Goal: Task Accomplishment & Management: Complete application form

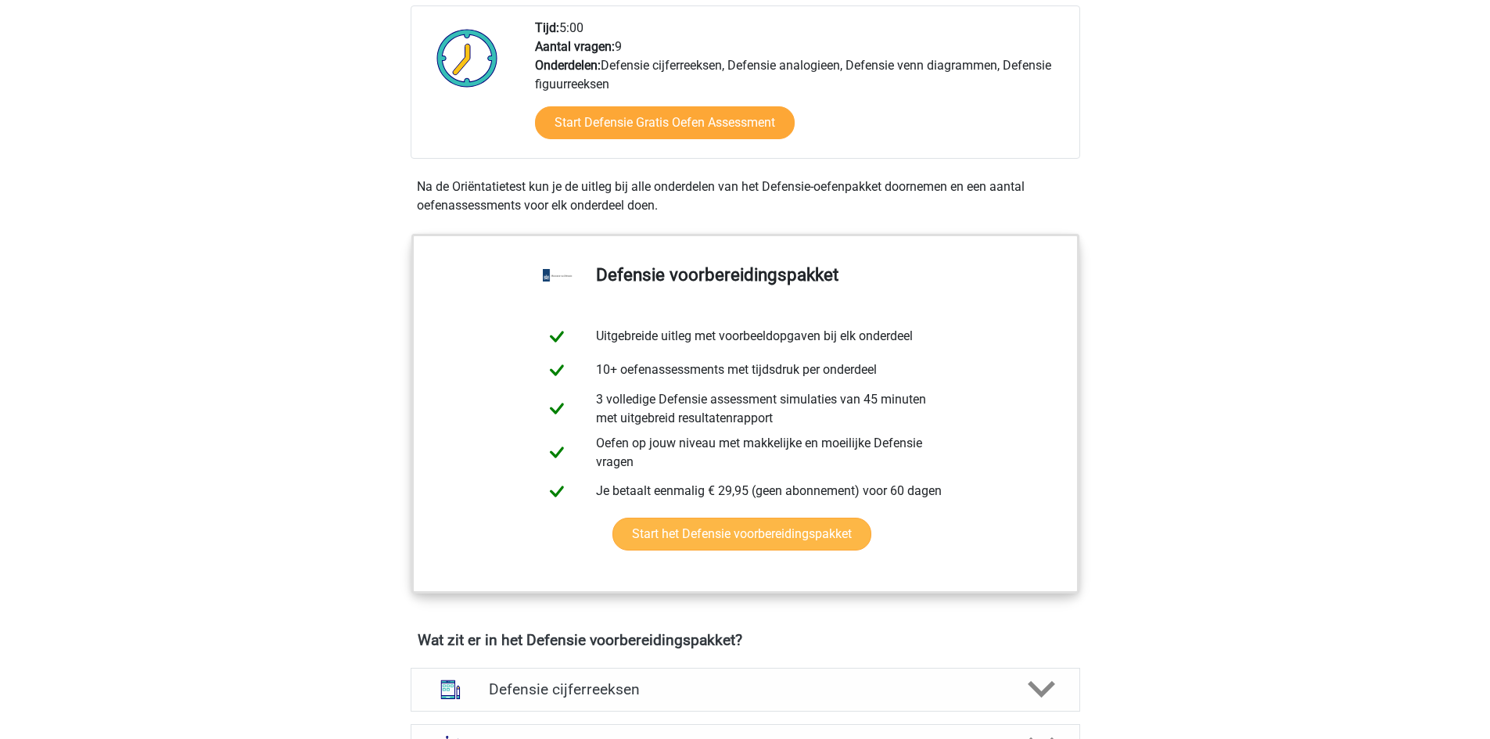
scroll to position [469, 0]
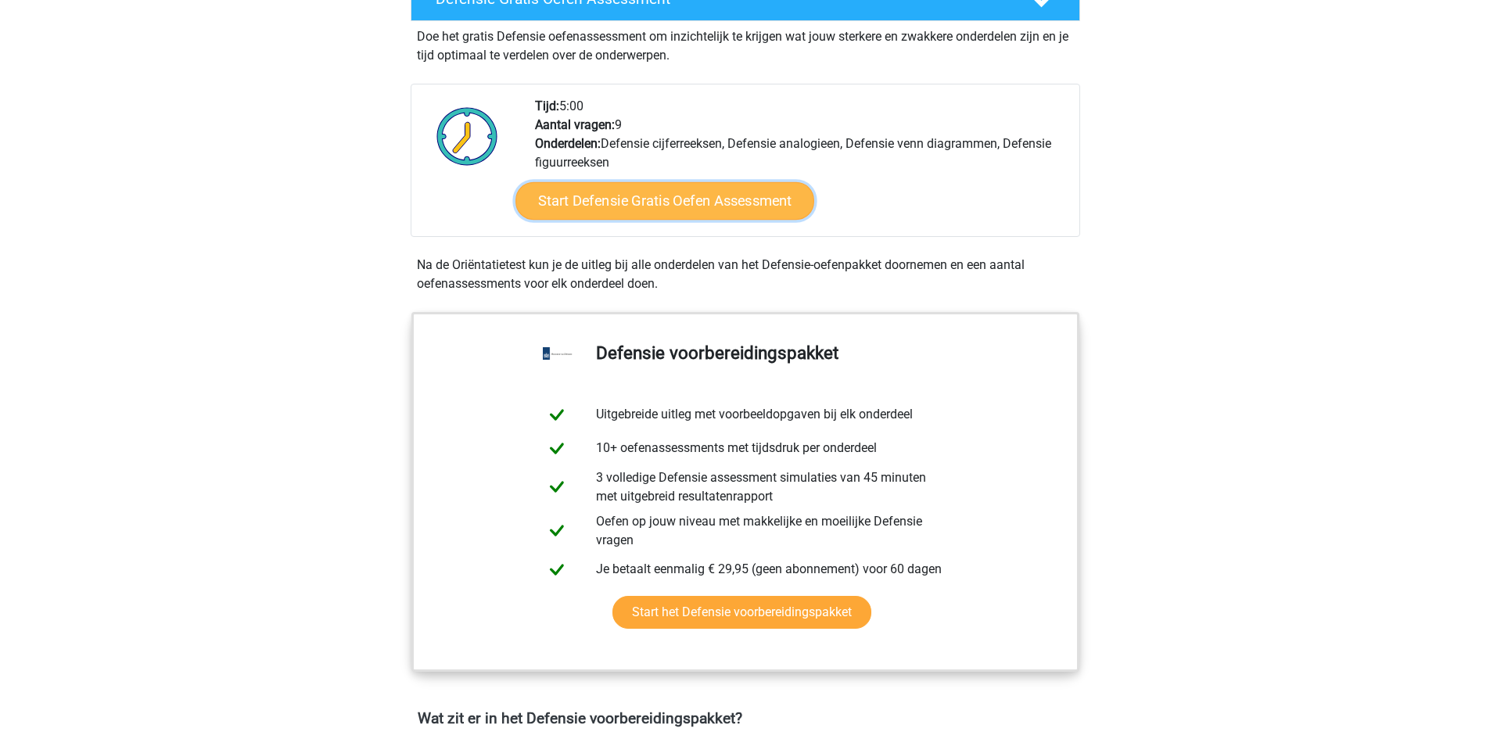
click at [667, 206] on link "Start Defensie Gratis Oefen Assessment" at bounding box center [664, 201] width 299 height 38
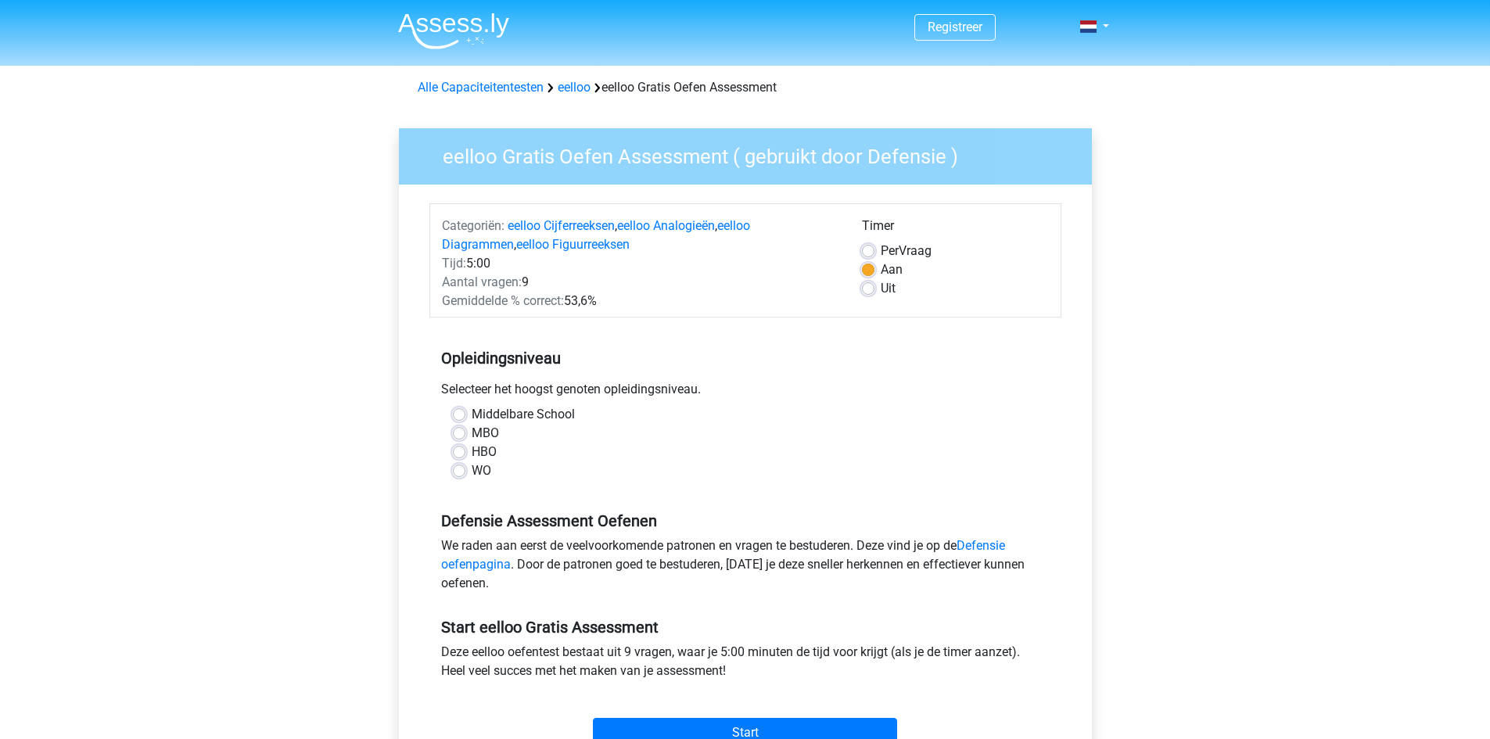
click at [472, 433] on label "MBO" at bounding box center [485, 433] width 27 height 19
click at [457, 433] on input "MBO" at bounding box center [459, 432] width 13 height 16
radio input "true"
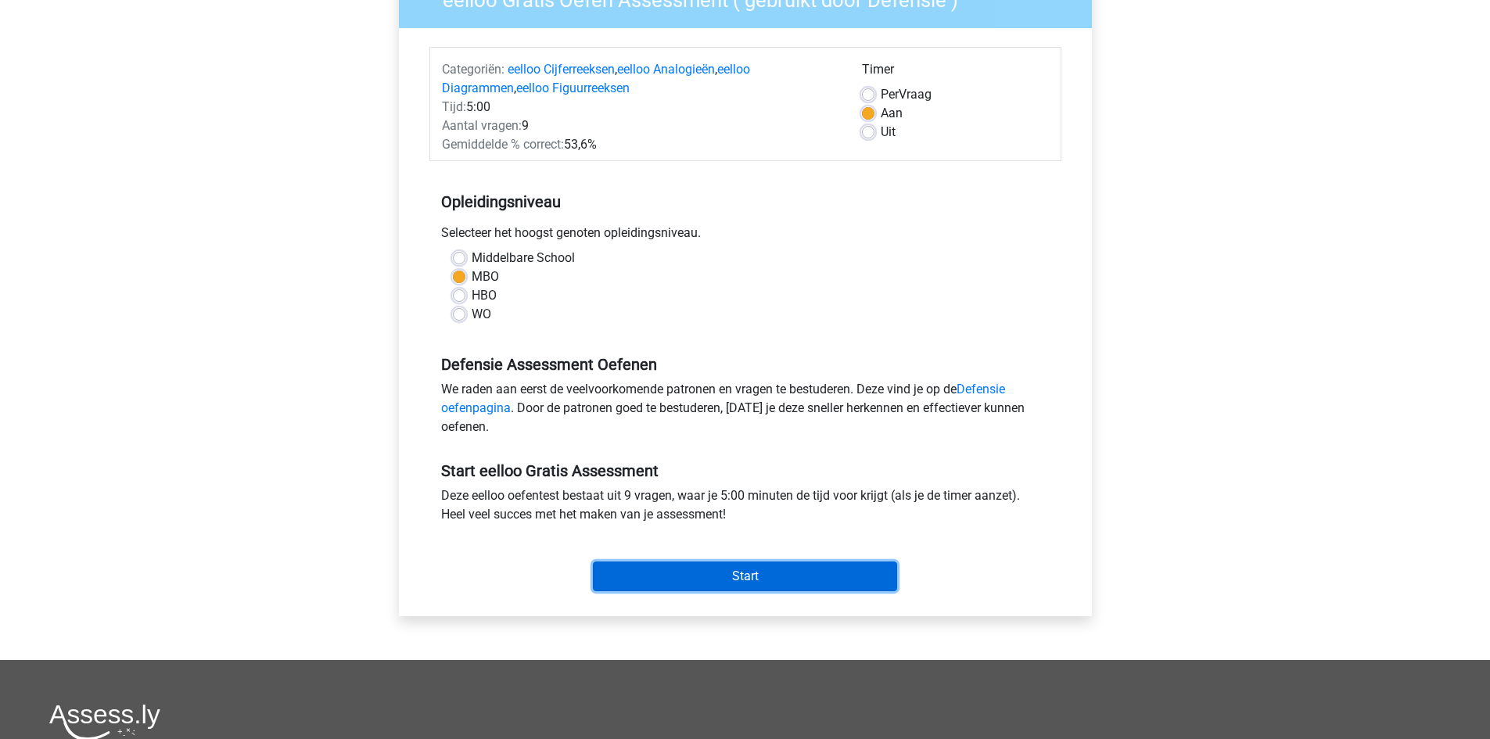
click at [654, 570] on input "Start" at bounding box center [745, 576] width 304 height 30
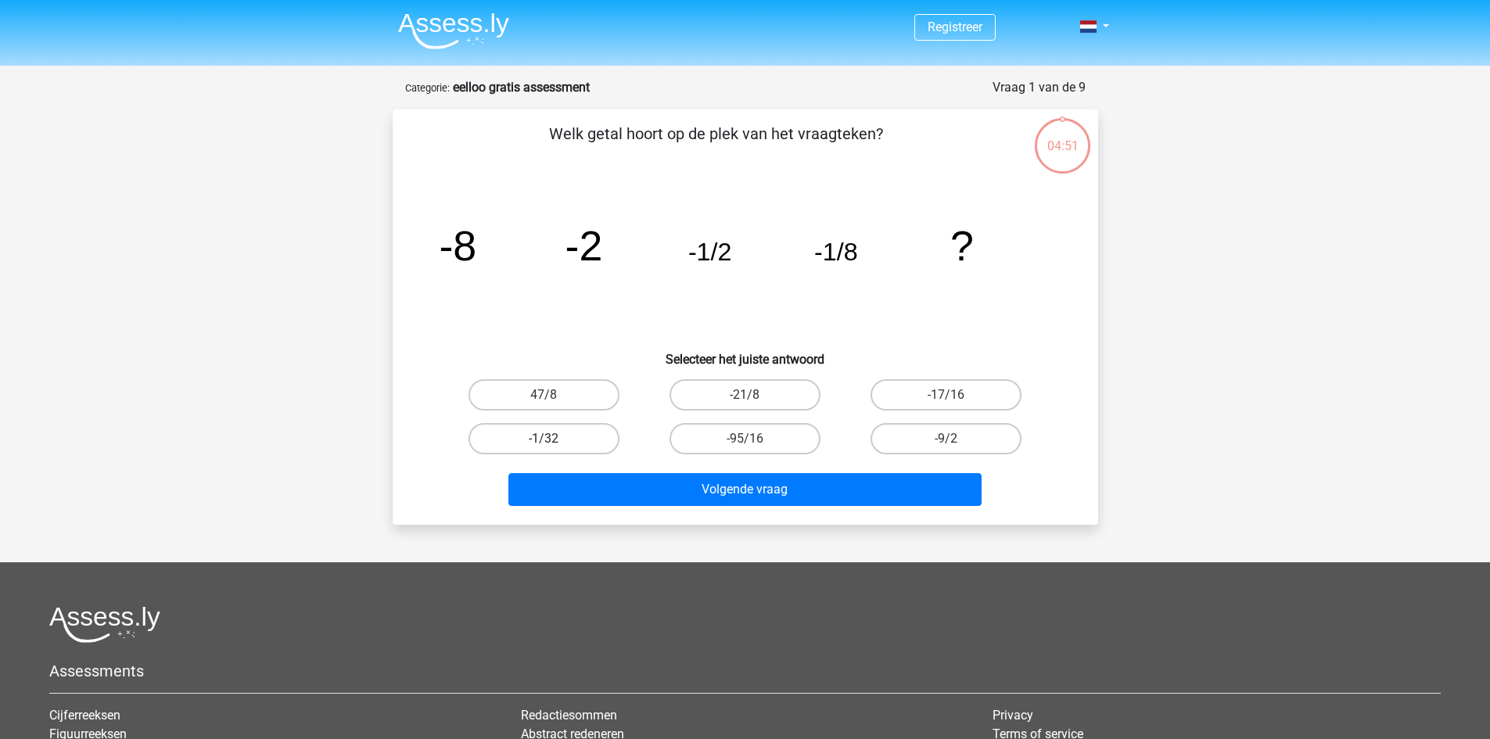
click at [578, 438] on label "-1/32" at bounding box center [543, 438] width 151 height 31
click at [554, 439] on input "-1/32" at bounding box center [549, 444] width 10 height 10
radio input "true"
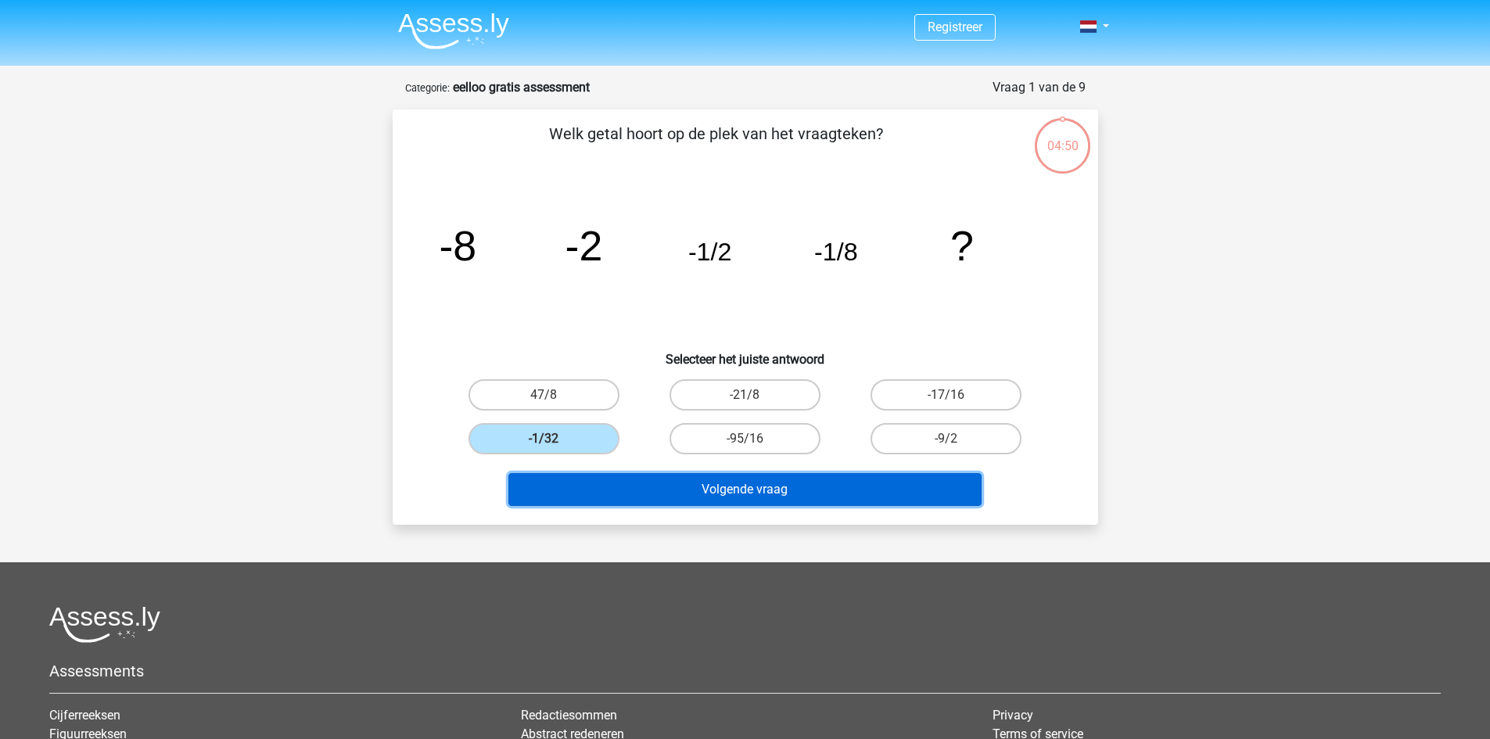
click at [743, 497] on button "Volgende vraag" at bounding box center [744, 489] width 473 height 33
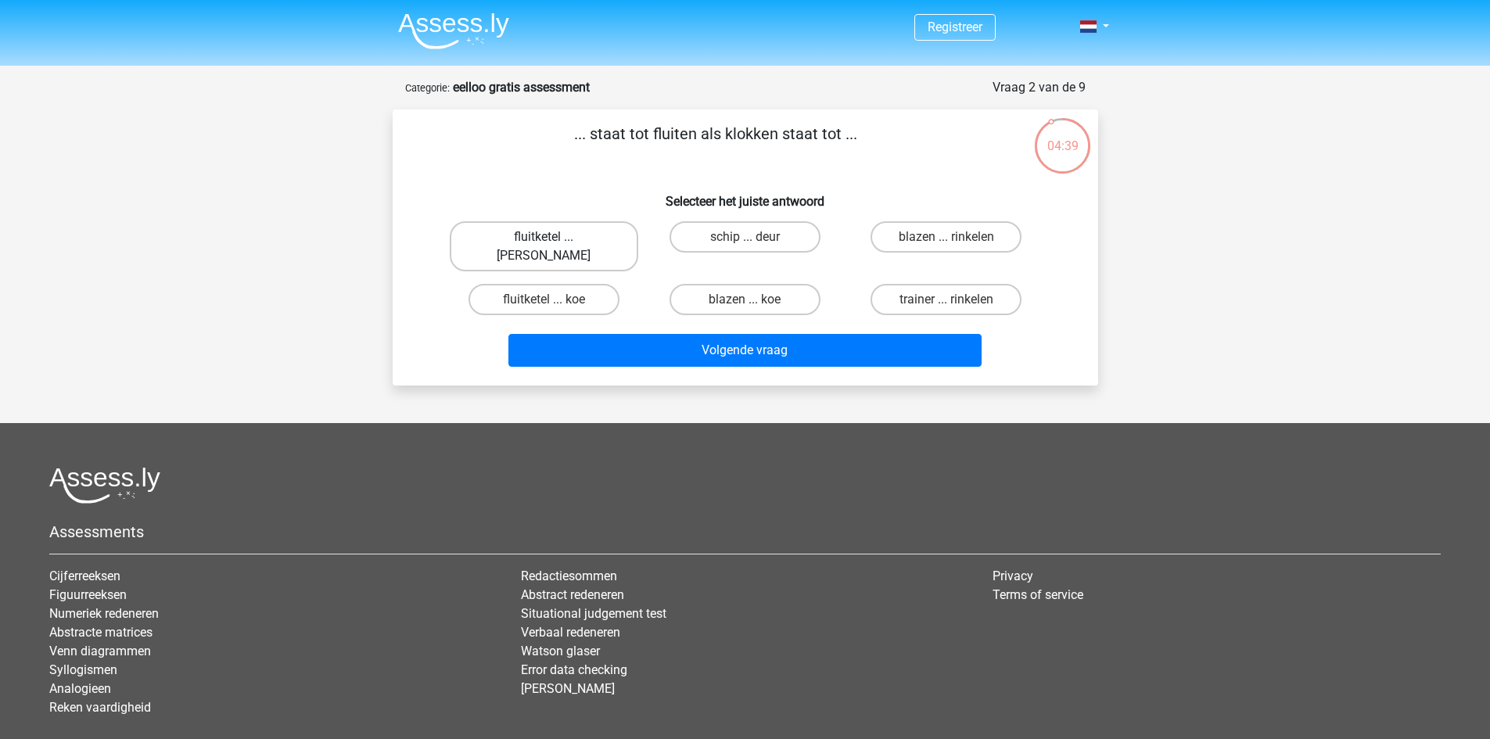
click at [509, 242] on label "fluitketel ... luiden" at bounding box center [544, 246] width 188 height 50
click at [544, 242] on input "fluitketel ... luiden" at bounding box center [549, 242] width 10 height 10
radio input "true"
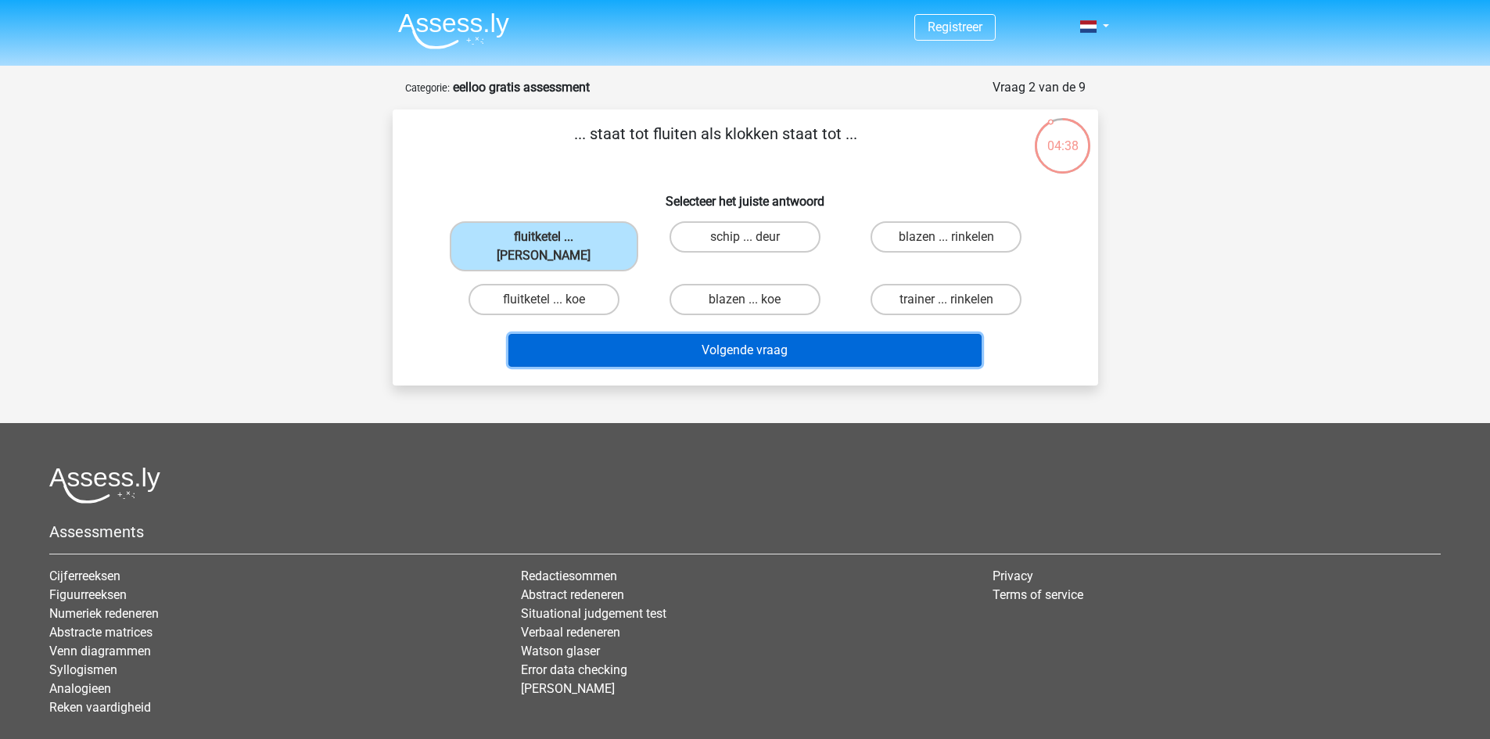
click at [684, 334] on button "Volgende vraag" at bounding box center [744, 350] width 473 height 33
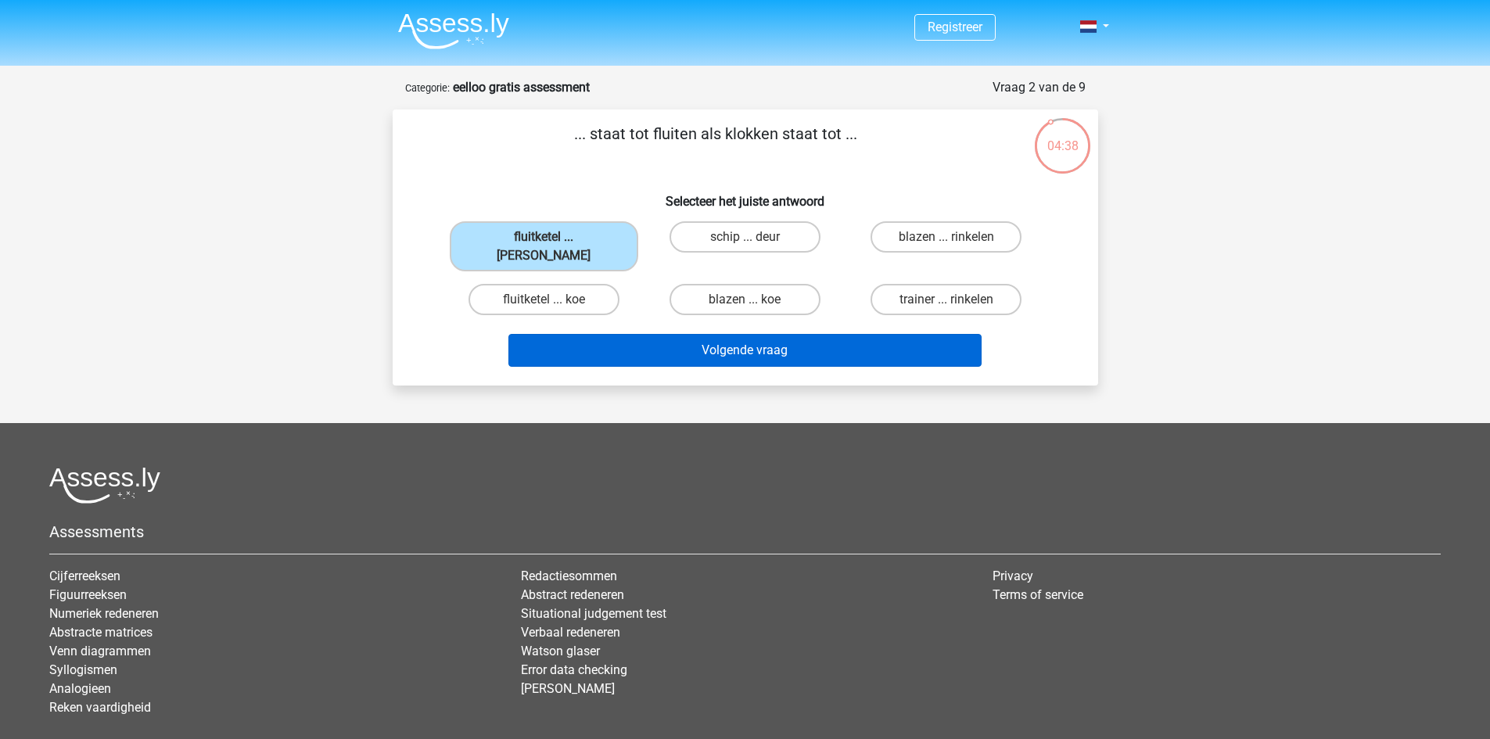
scroll to position [78, 0]
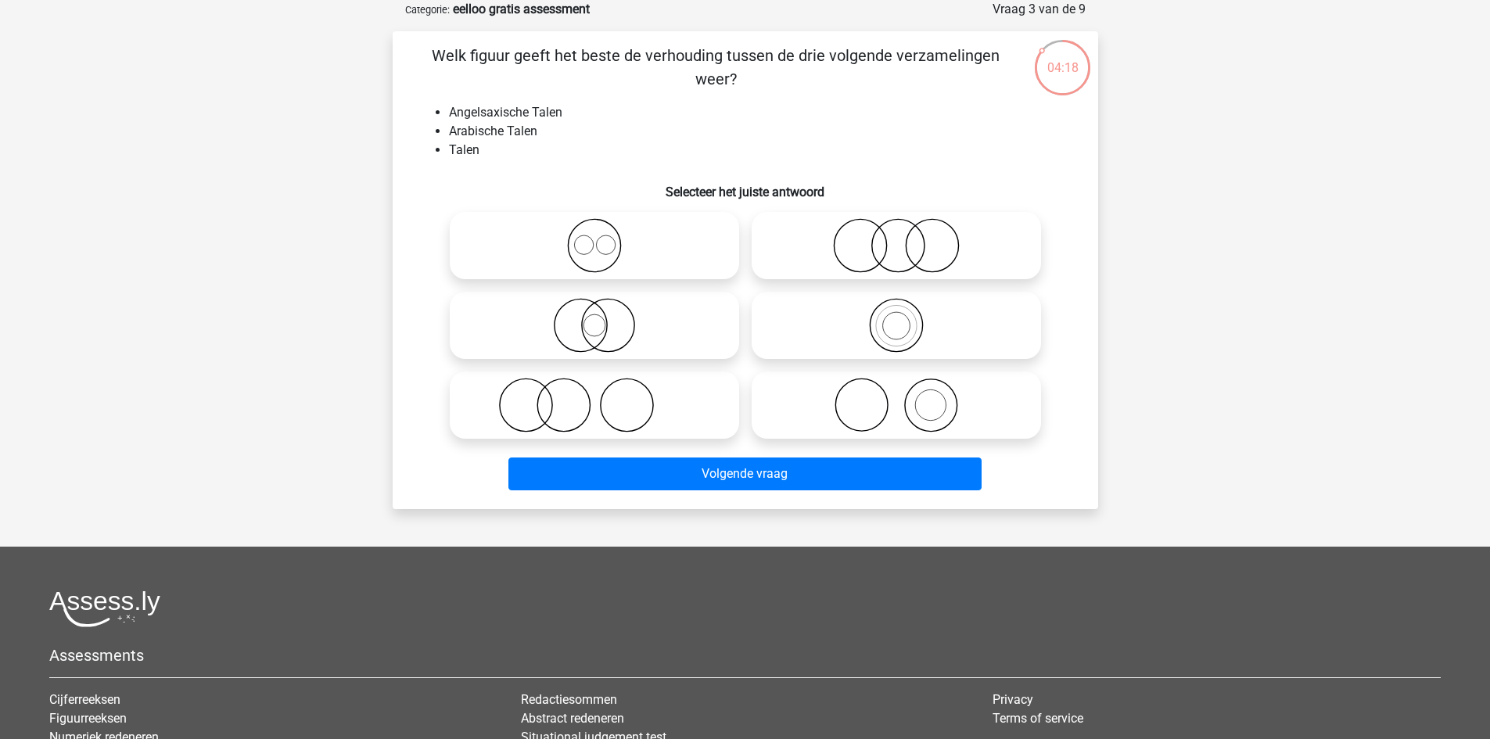
click at [608, 249] on icon at bounding box center [594, 245] width 277 height 55
click at [605, 238] on input "radio" at bounding box center [599, 233] width 10 height 10
radio input "true"
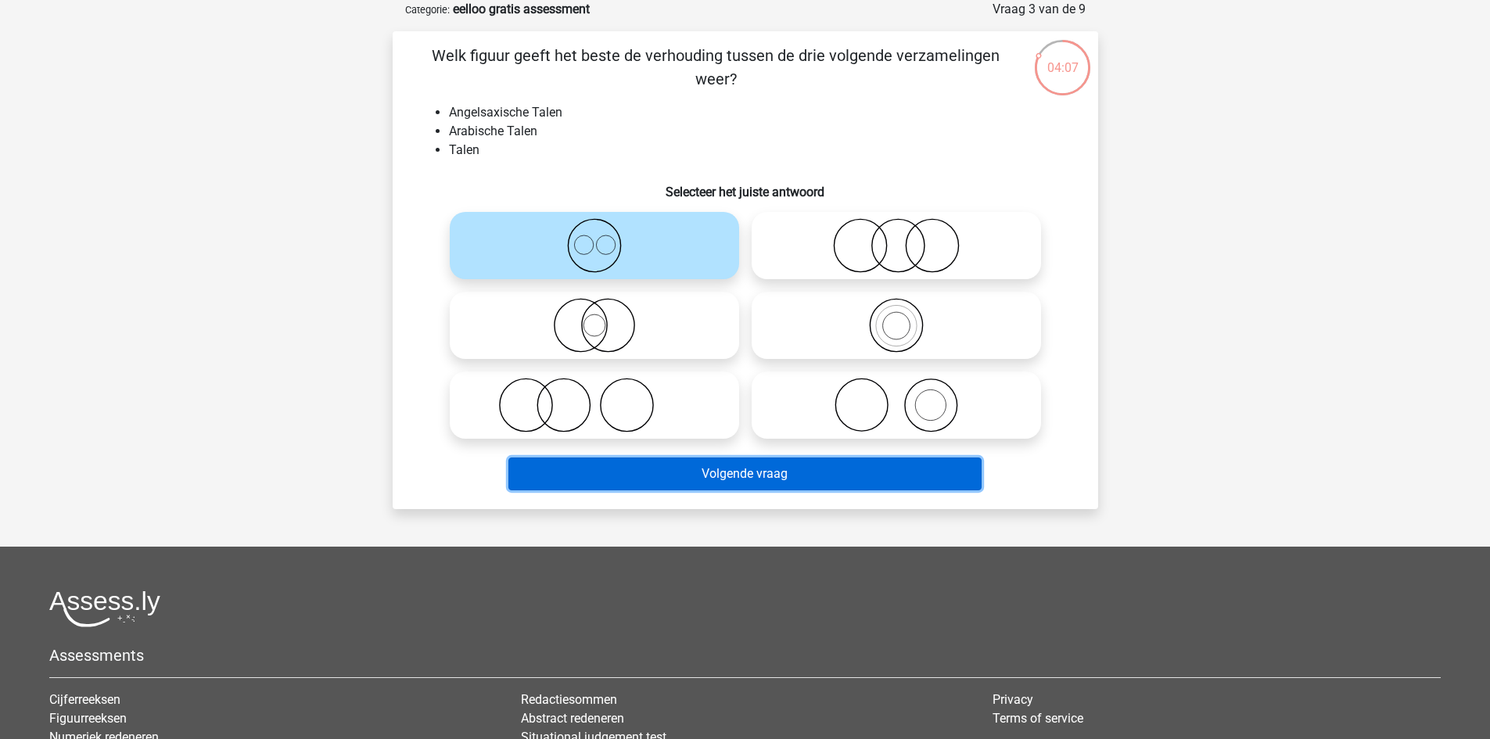
click at [751, 468] on button "Volgende vraag" at bounding box center [744, 473] width 473 height 33
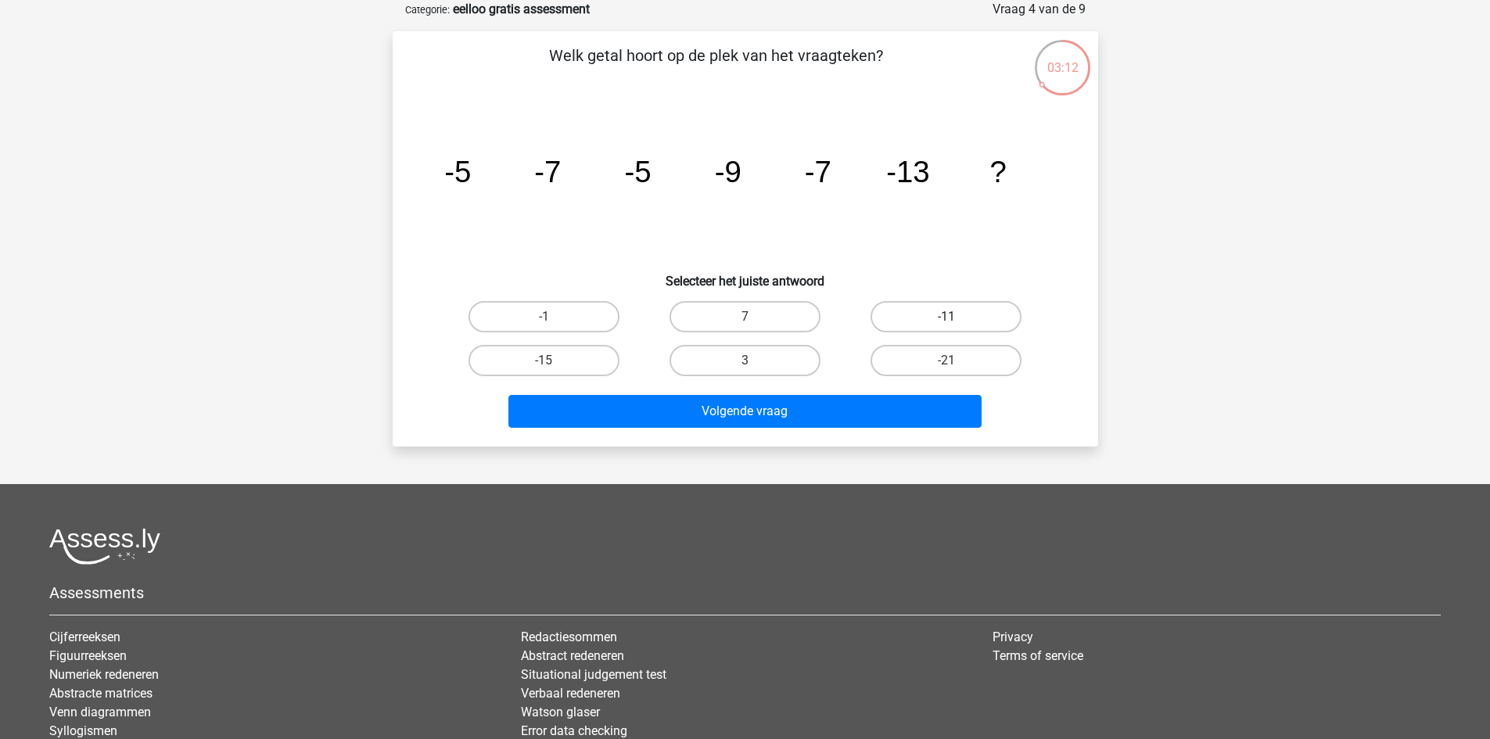
click at [969, 318] on label "-11" at bounding box center [945, 316] width 151 height 31
click at [956, 318] on input "-11" at bounding box center [951, 322] width 10 height 10
radio input "true"
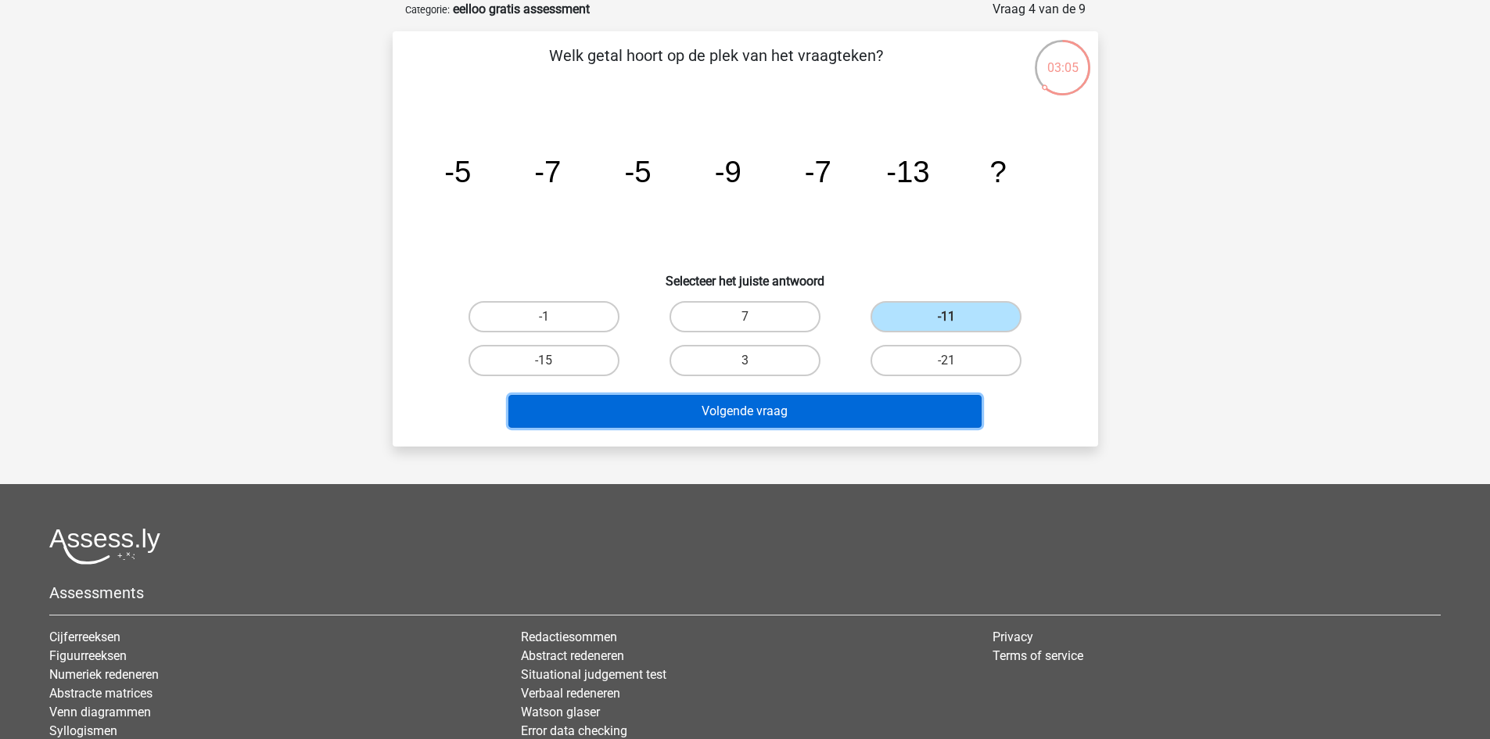
click at [787, 409] on button "Volgende vraag" at bounding box center [744, 411] width 473 height 33
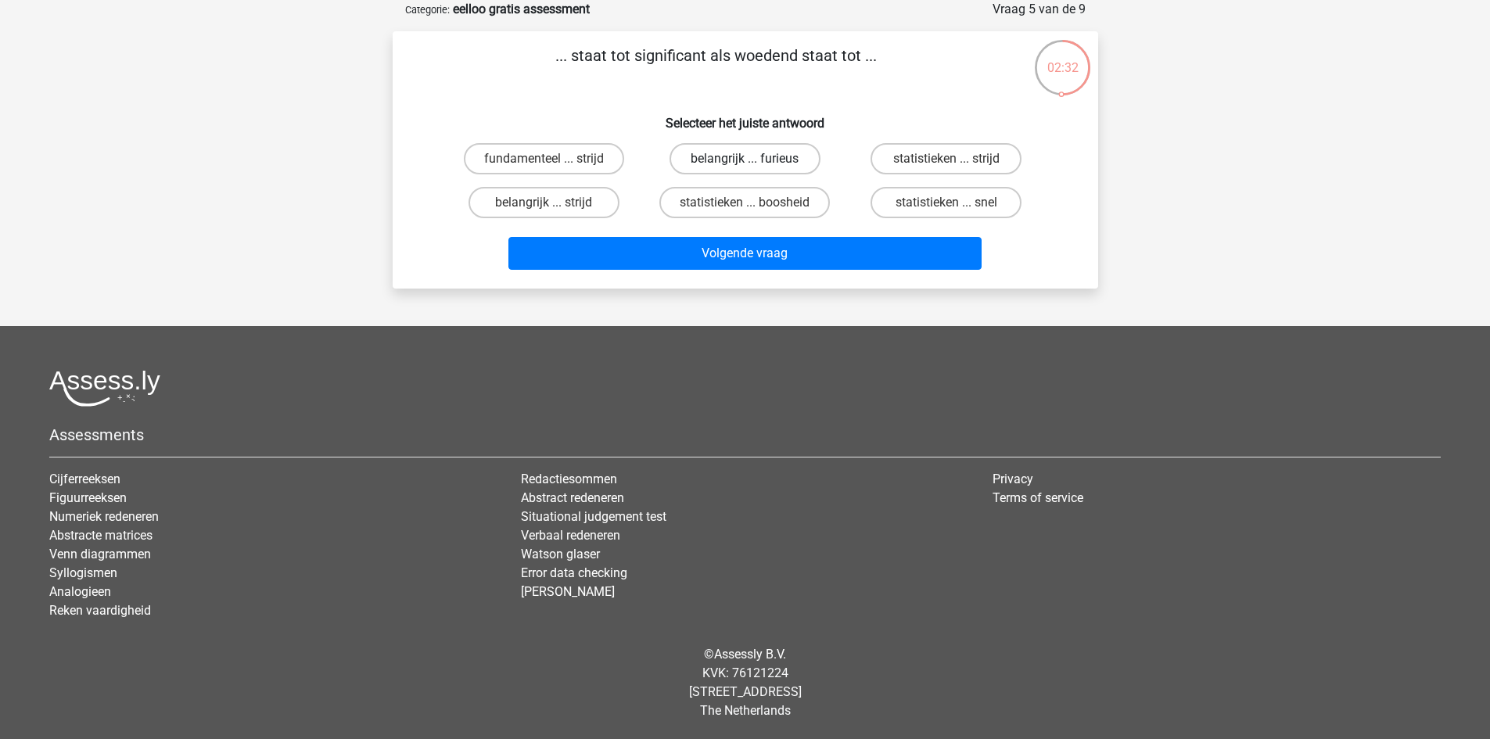
click at [721, 161] on label "belangrijk ... furieus" at bounding box center [744, 158] width 151 height 31
click at [744, 161] on input "belangrijk ... furieus" at bounding box center [749, 164] width 10 height 10
radio input "true"
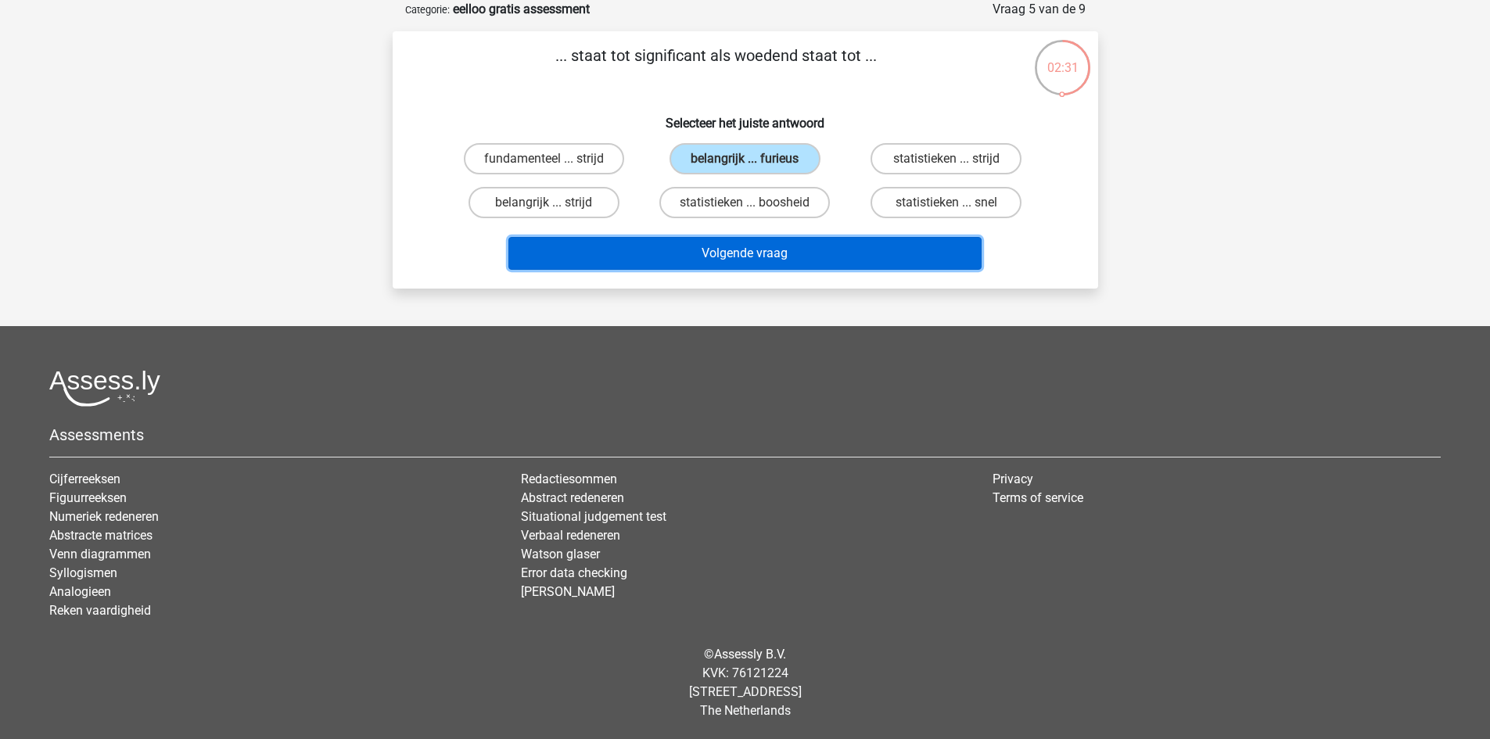
click at [706, 247] on button "Volgende vraag" at bounding box center [744, 253] width 473 height 33
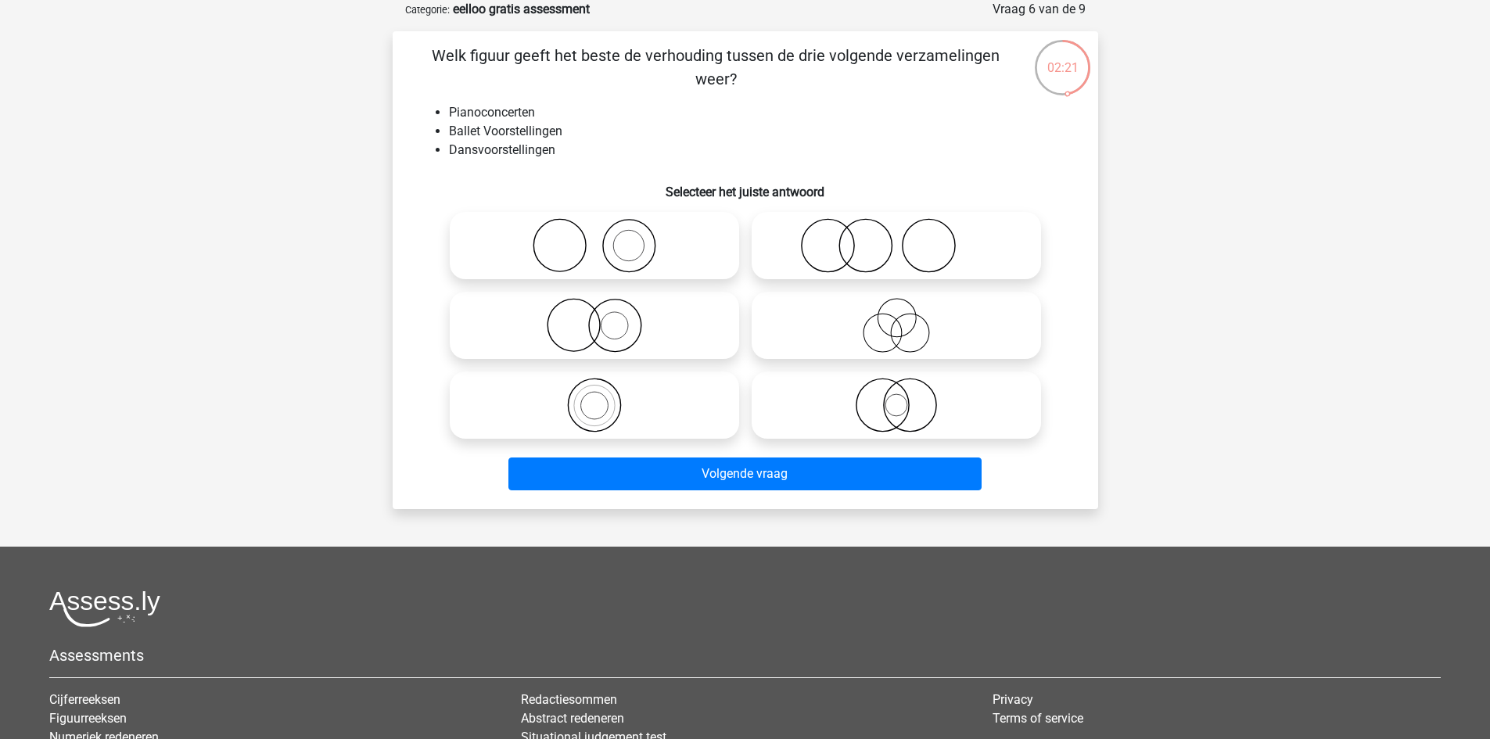
click at [625, 253] on icon at bounding box center [594, 245] width 277 height 55
click at [605, 238] on input "radio" at bounding box center [599, 233] width 10 height 10
radio input "true"
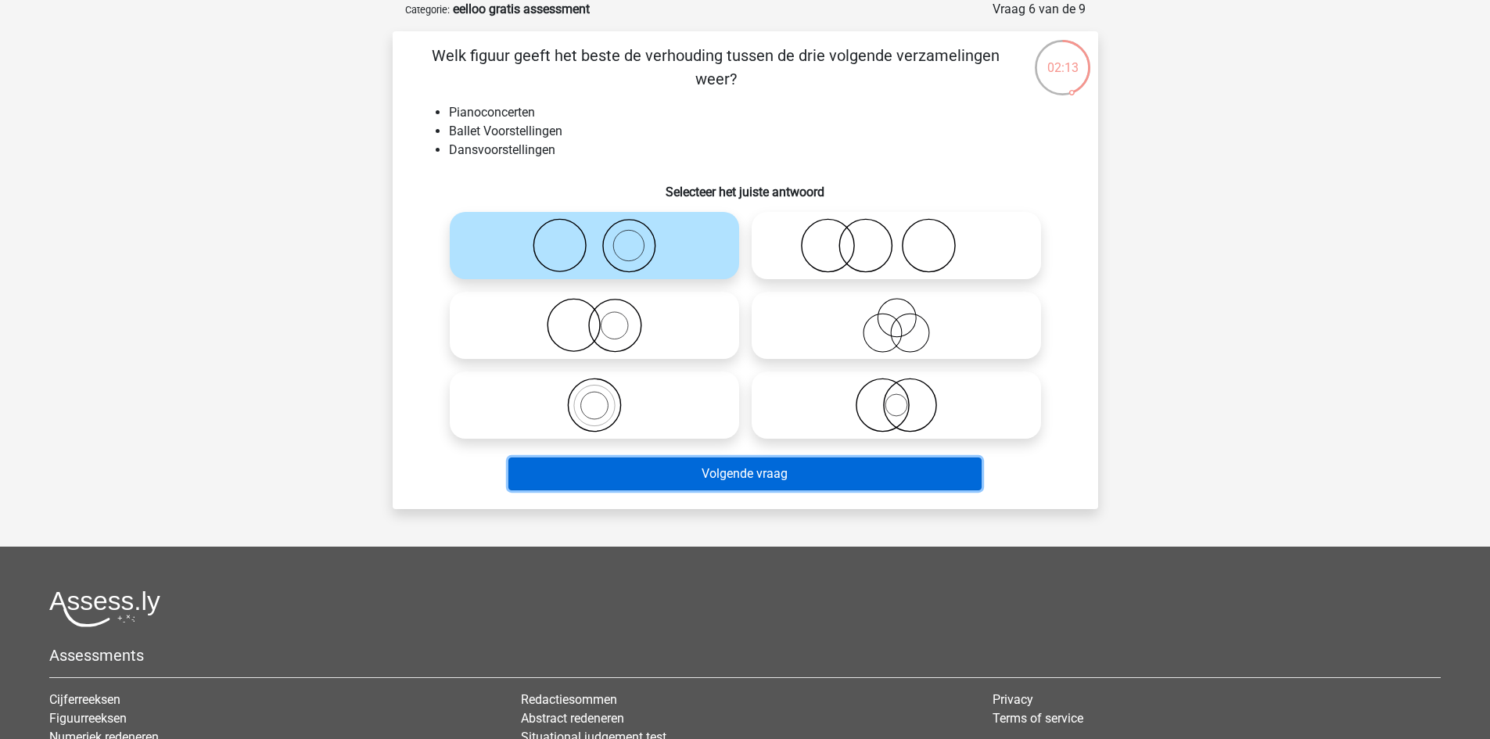
drag, startPoint x: 795, startPoint y: 481, endPoint x: 694, endPoint y: 481, distance: 101.7
click at [694, 481] on button "Volgende vraag" at bounding box center [744, 473] width 473 height 33
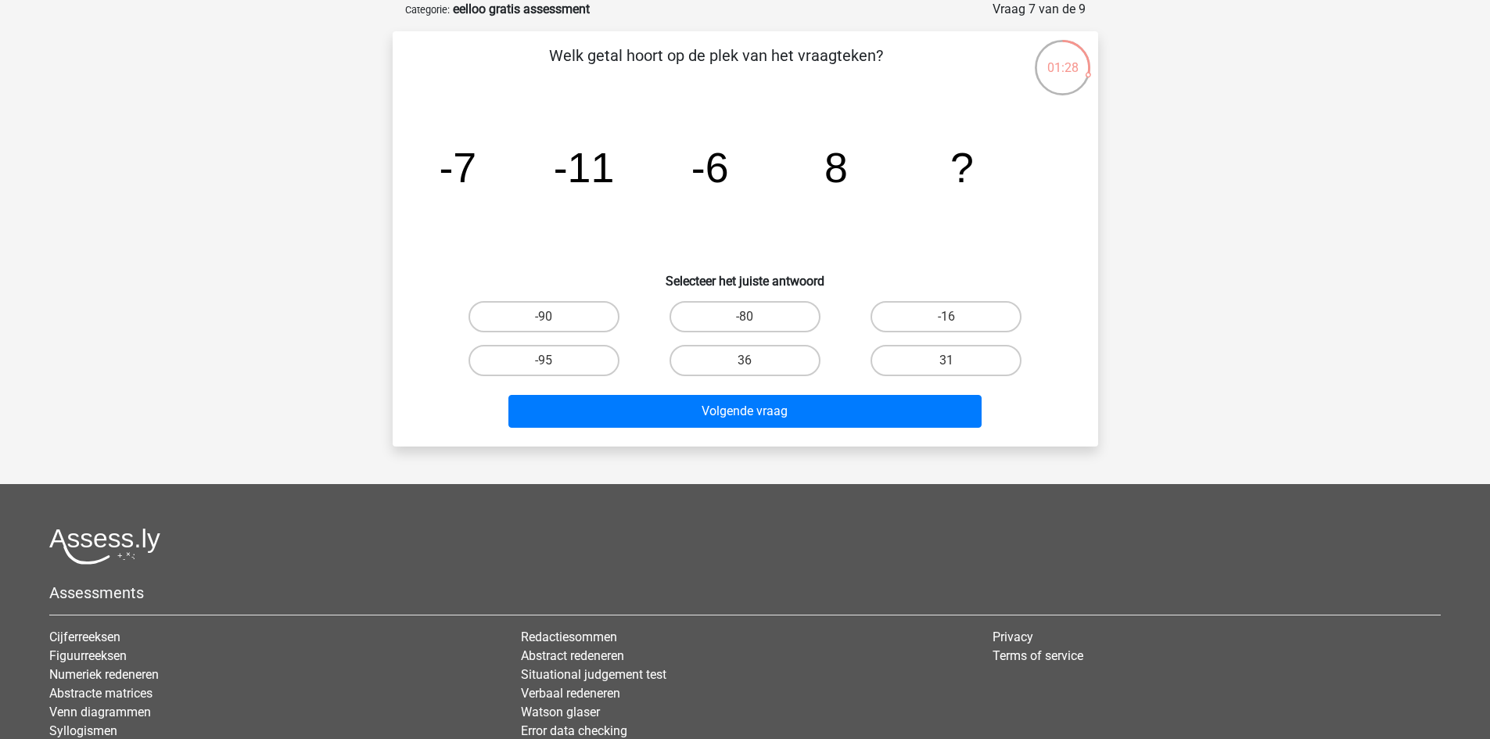
click at [755, 361] on input "36" at bounding box center [749, 366] width 10 height 10
radio input "true"
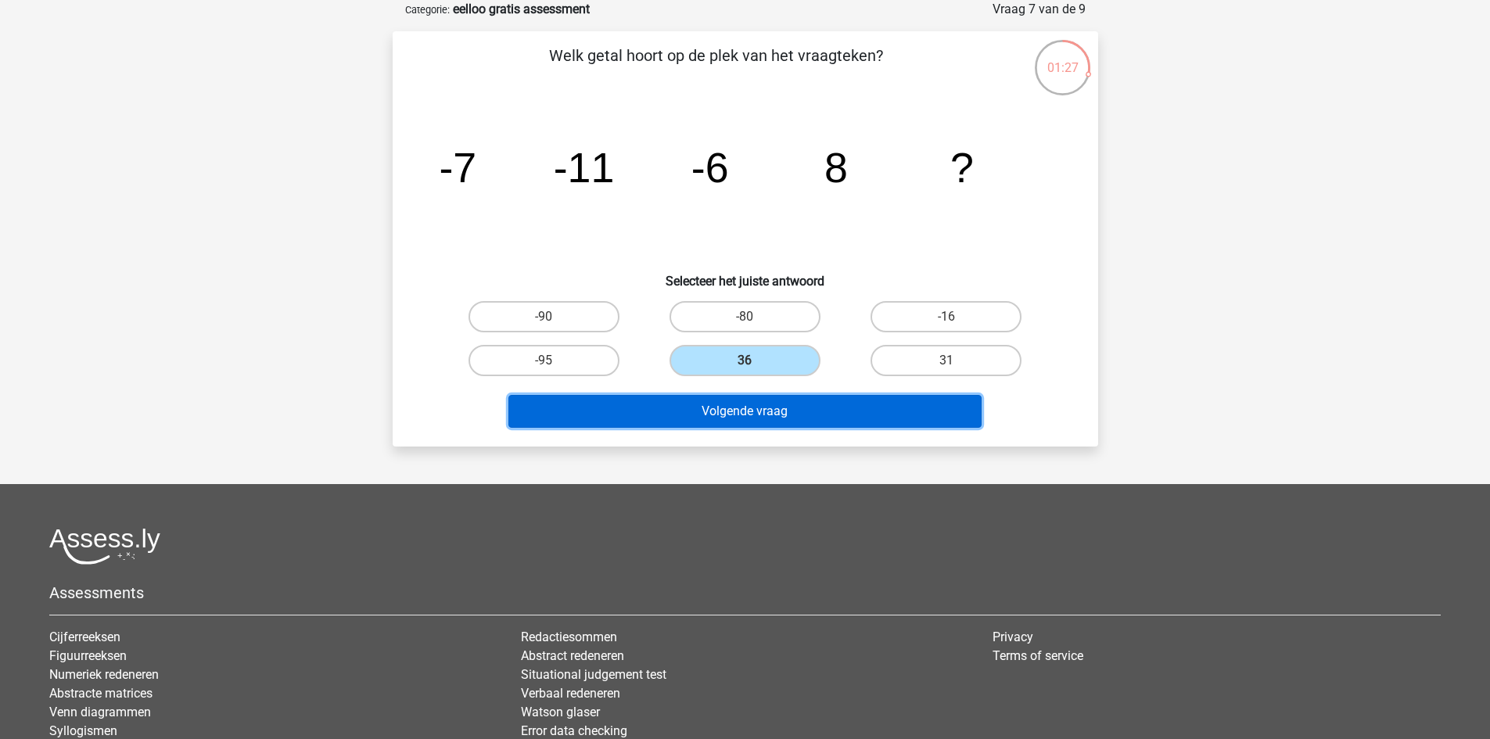
click at [771, 411] on button "Volgende vraag" at bounding box center [744, 411] width 473 height 33
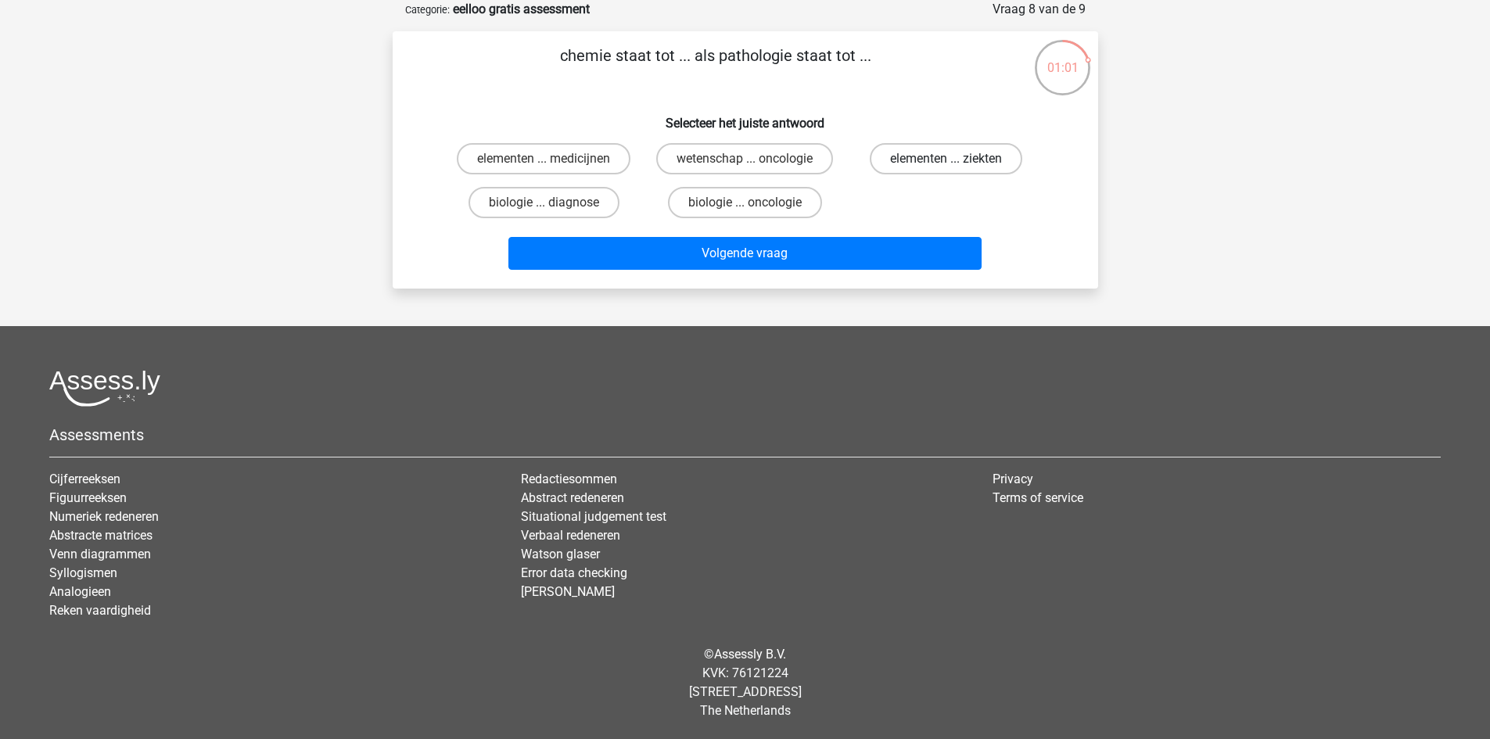
click at [942, 159] on label "elementen ... ziekten" at bounding box center [946, 158] width 152 height 31
click at [946, 159] on input "elementen ... ziekten" at bounding box center [951, 164] width 10 height 10
radio input "true"
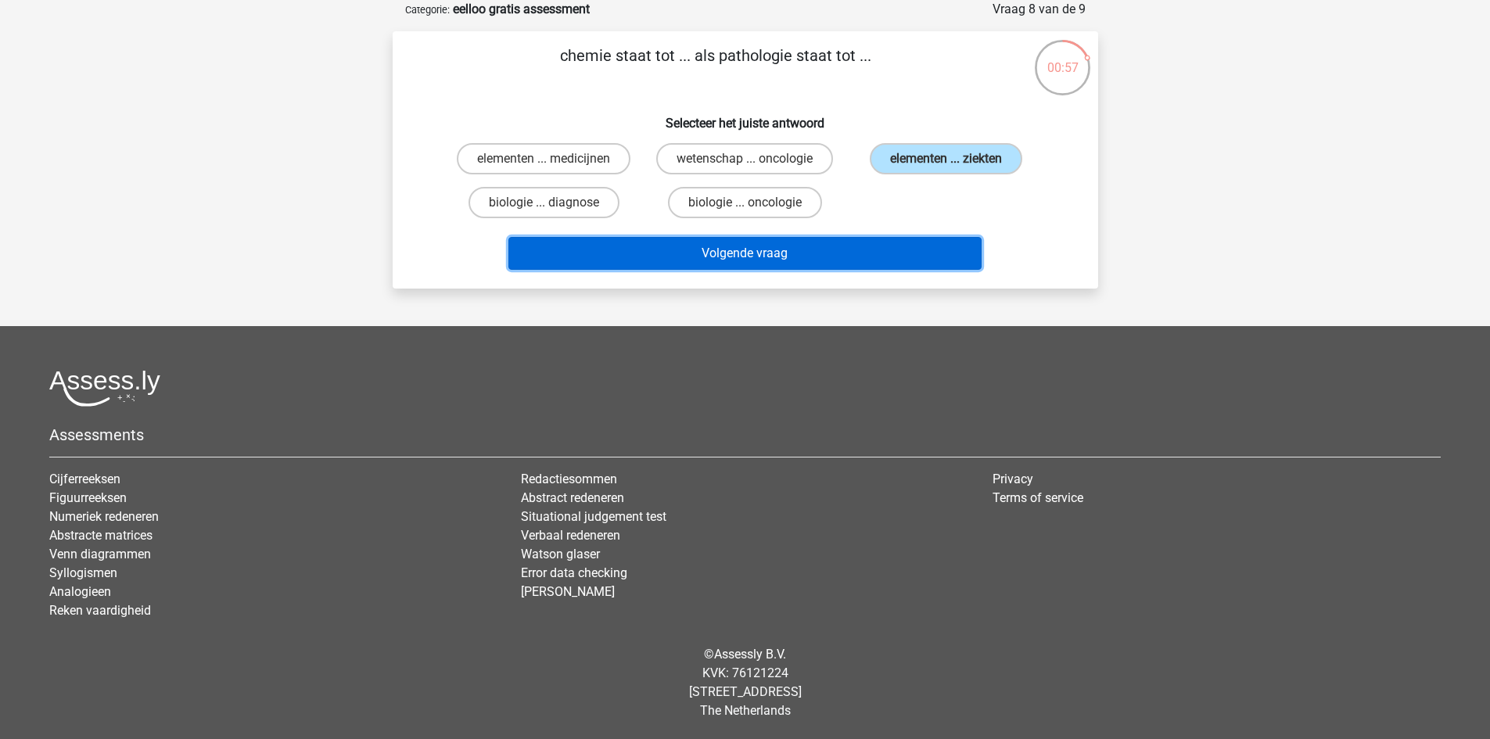
click at [834, 252] on button "Volgende vraag" at bounding box center [744, 253] width 473 height 33
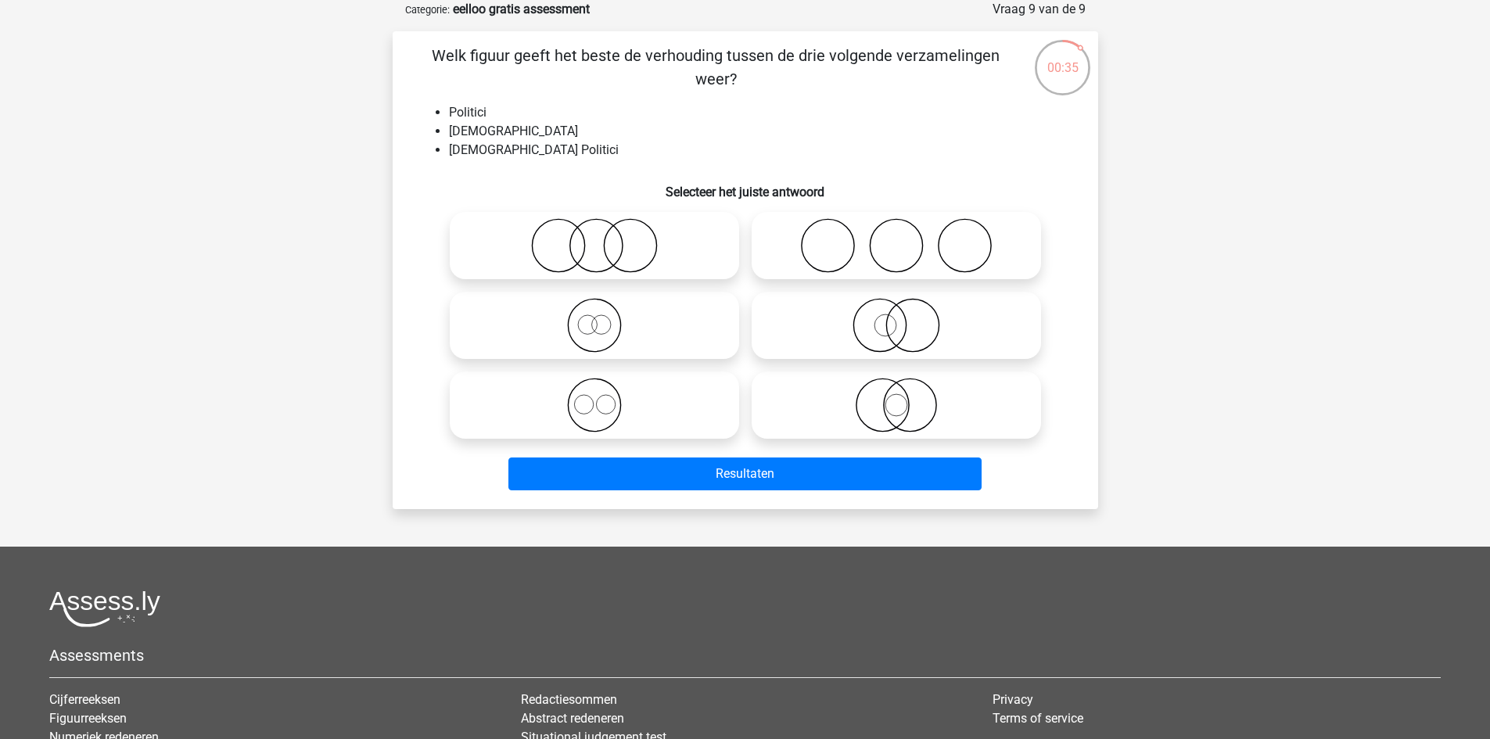
click at [889, 337] on circle at bounding box center [912, 326] width 52 height 52
click at [896, 318] on input "radio" at bounding box center [901, 312] width 10 height 10
radio input "true"
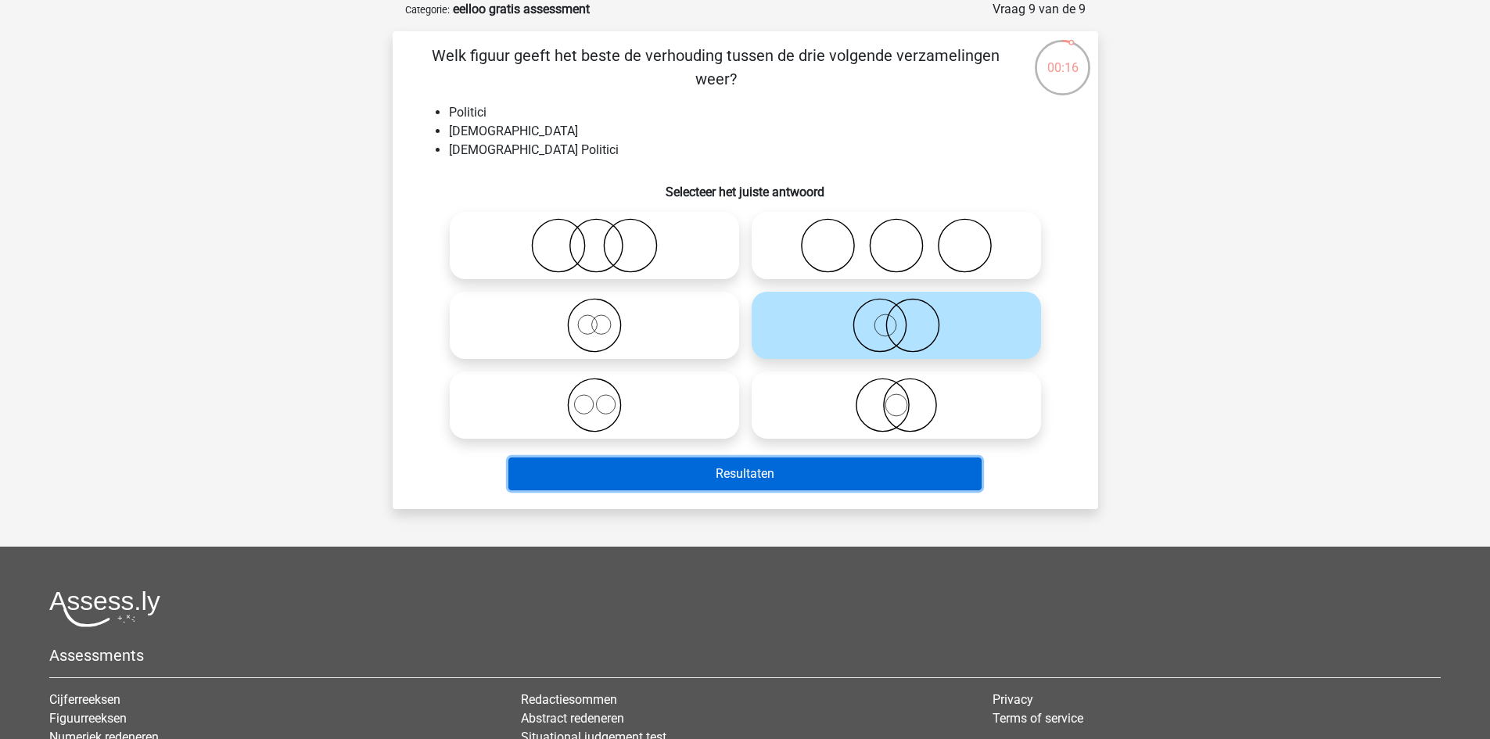
click at [646, 483] on button "Resultaten" at bounding box center [744, 473] width 473 height 33
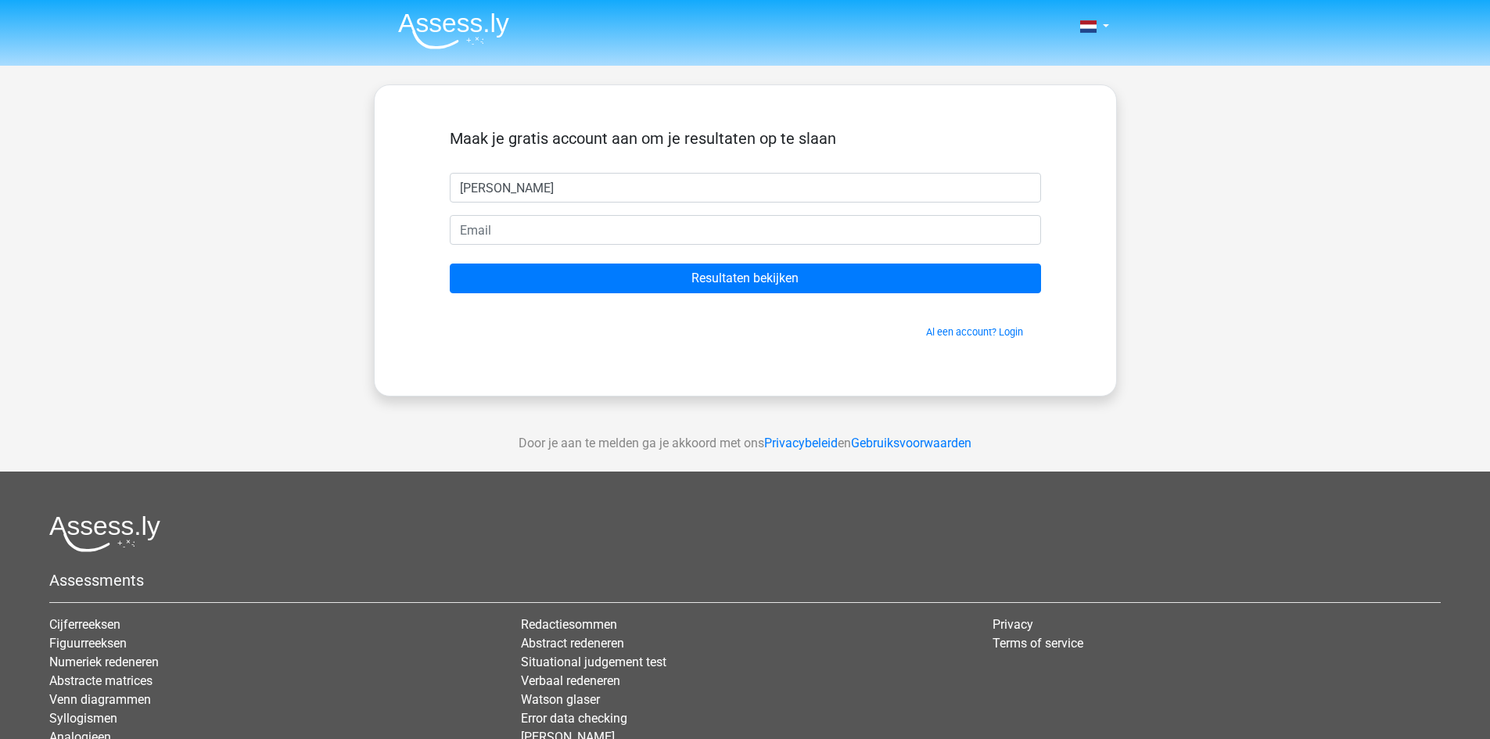
type input "lenn"
click at [713, 231] on input "email" at bounding box center [745, 230] width 591 height 30
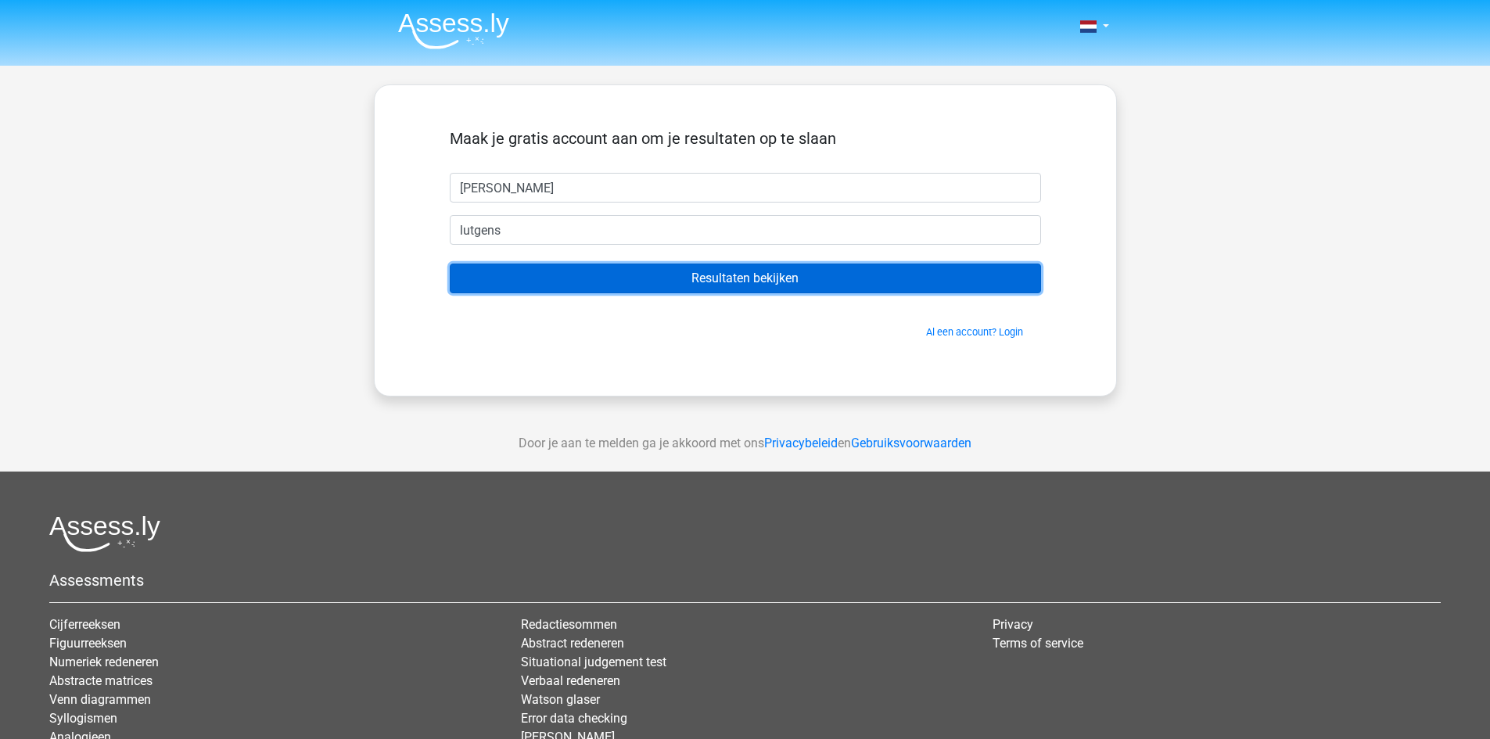
click at [745, 288] on input "Resultaten bekijken" at bounding box center [745, 279] width 591 height 30
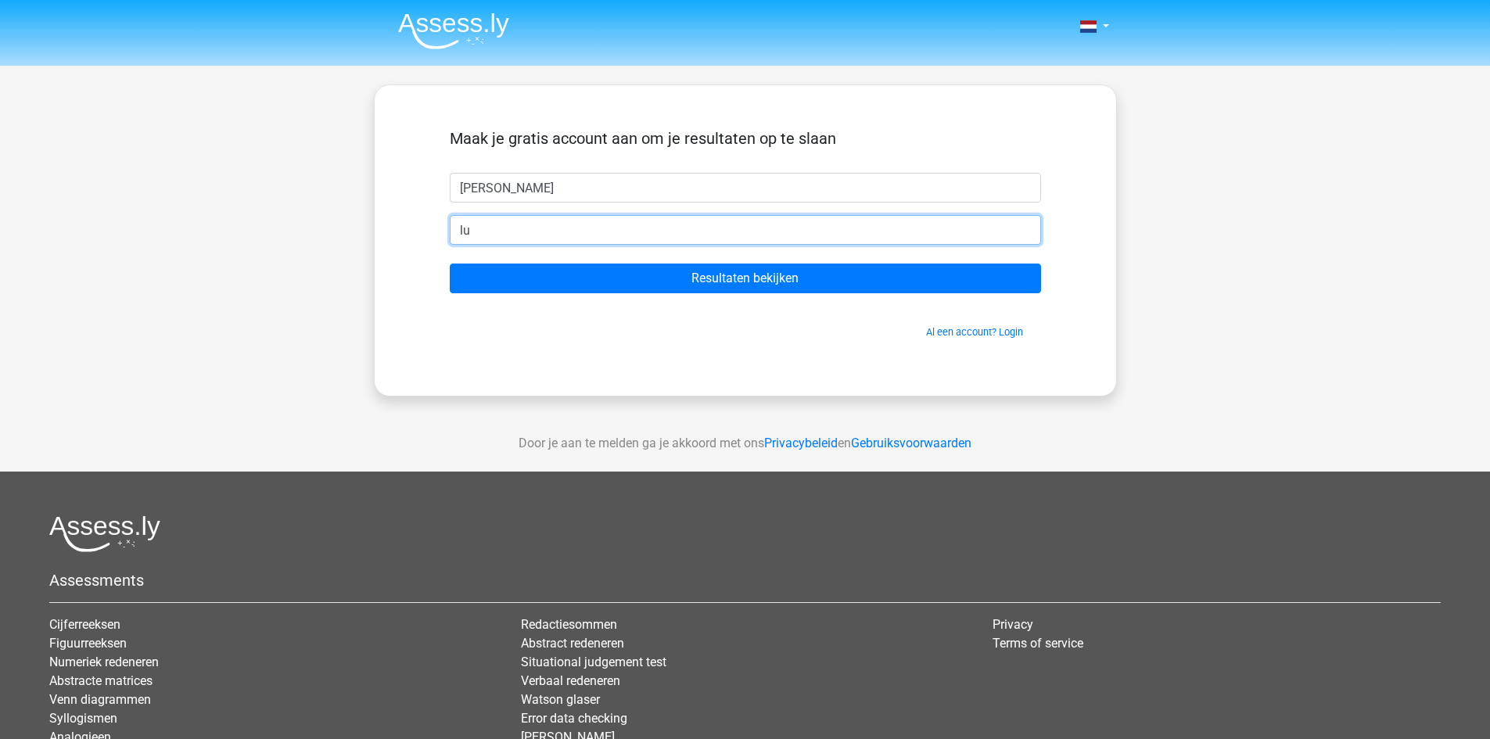
type input "l"
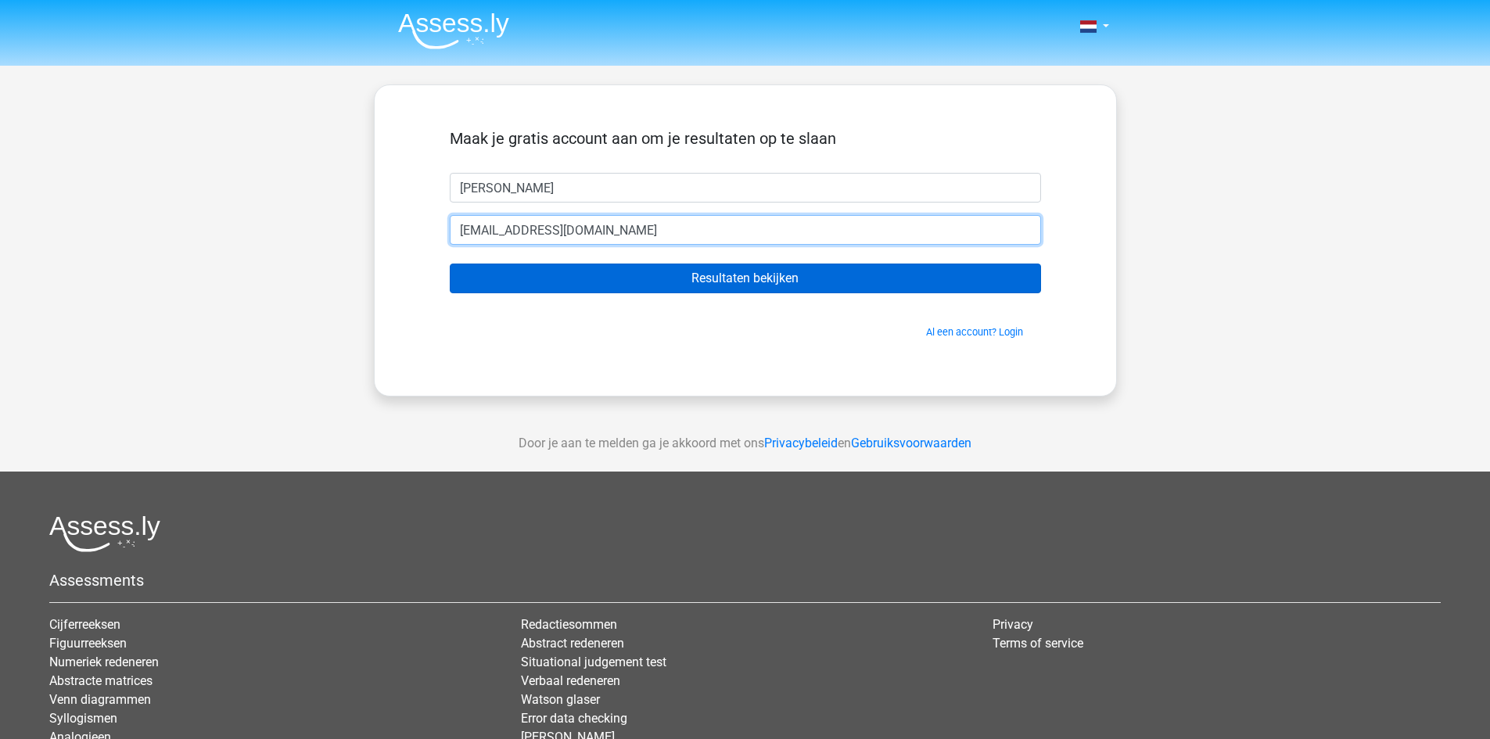
type input "lutgenslenn@gmail.com"
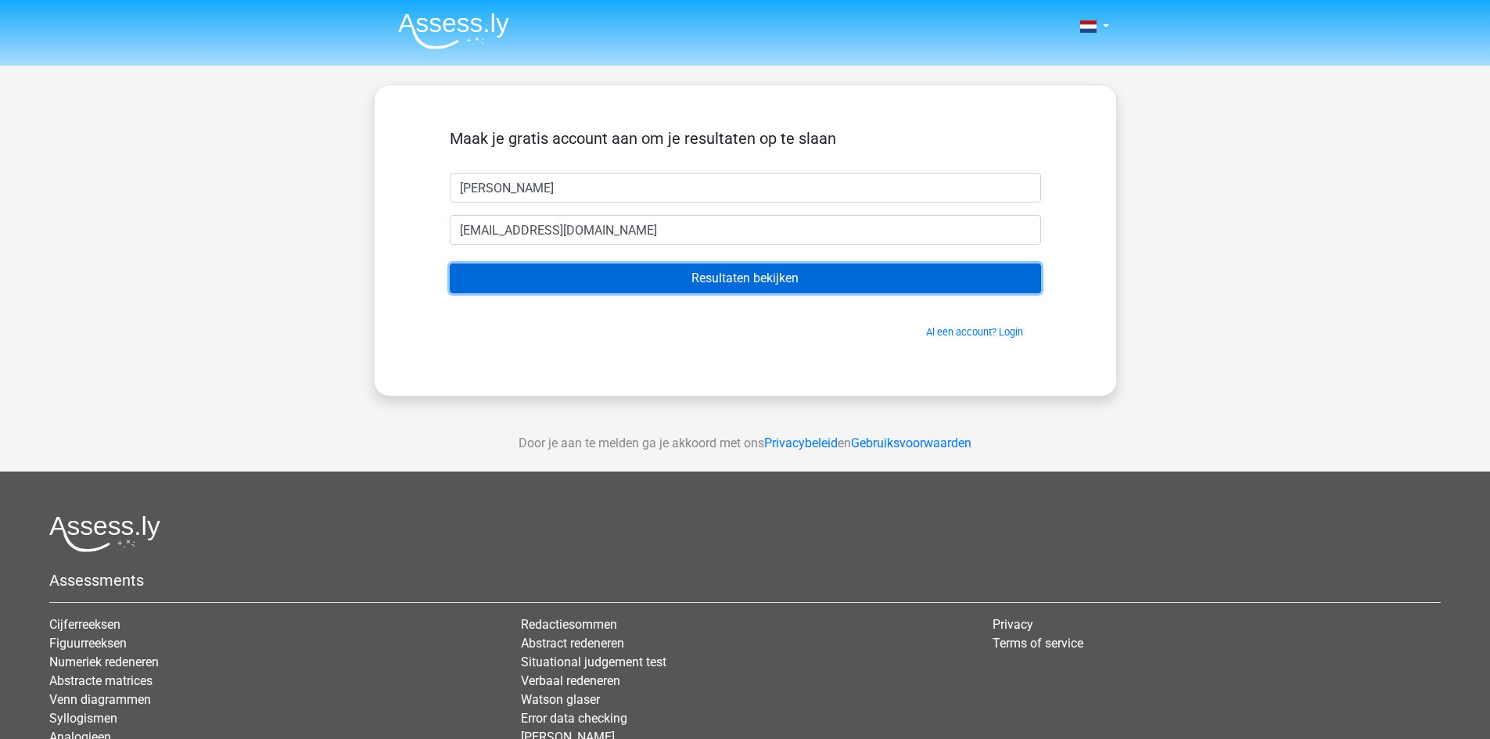
click at [711, 280] on input "Resultaten bekijken" at bounding box center [745, 279] width 591 height 30
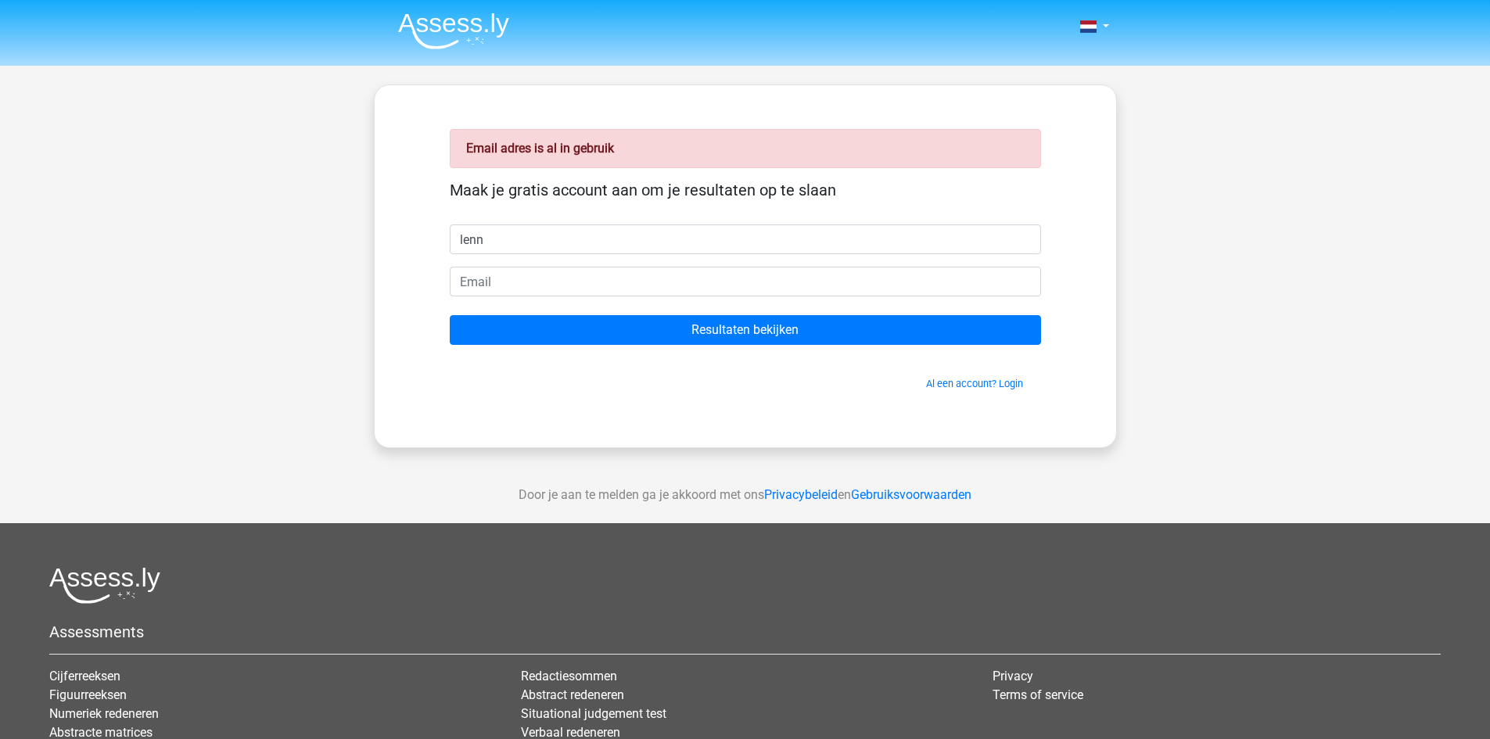
type input "lenn"
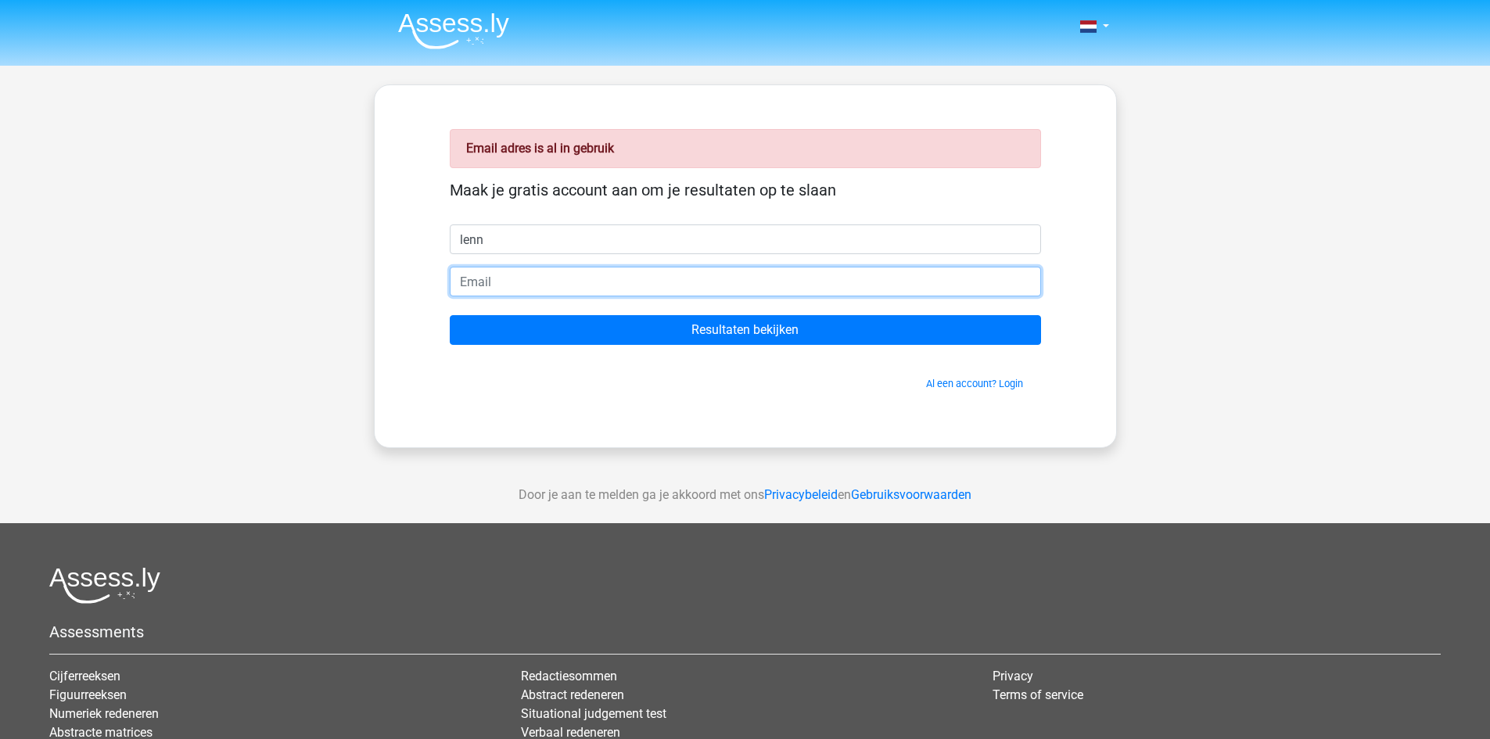
click at [569, 288] on input "email" at bounding box center [745, 282] width 591 height 30
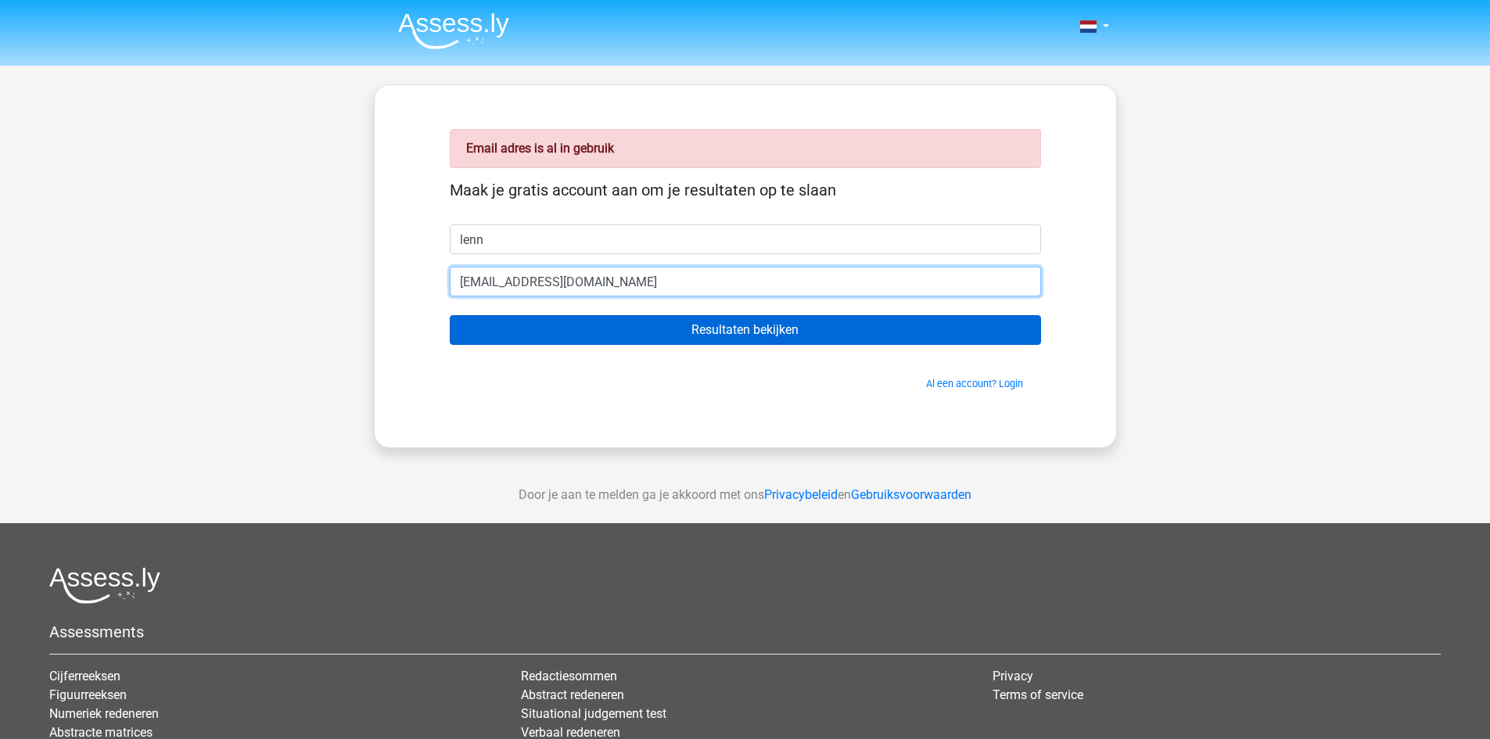
type input "[EMAIL_ADDRESS][DOMAIN_NAME]"
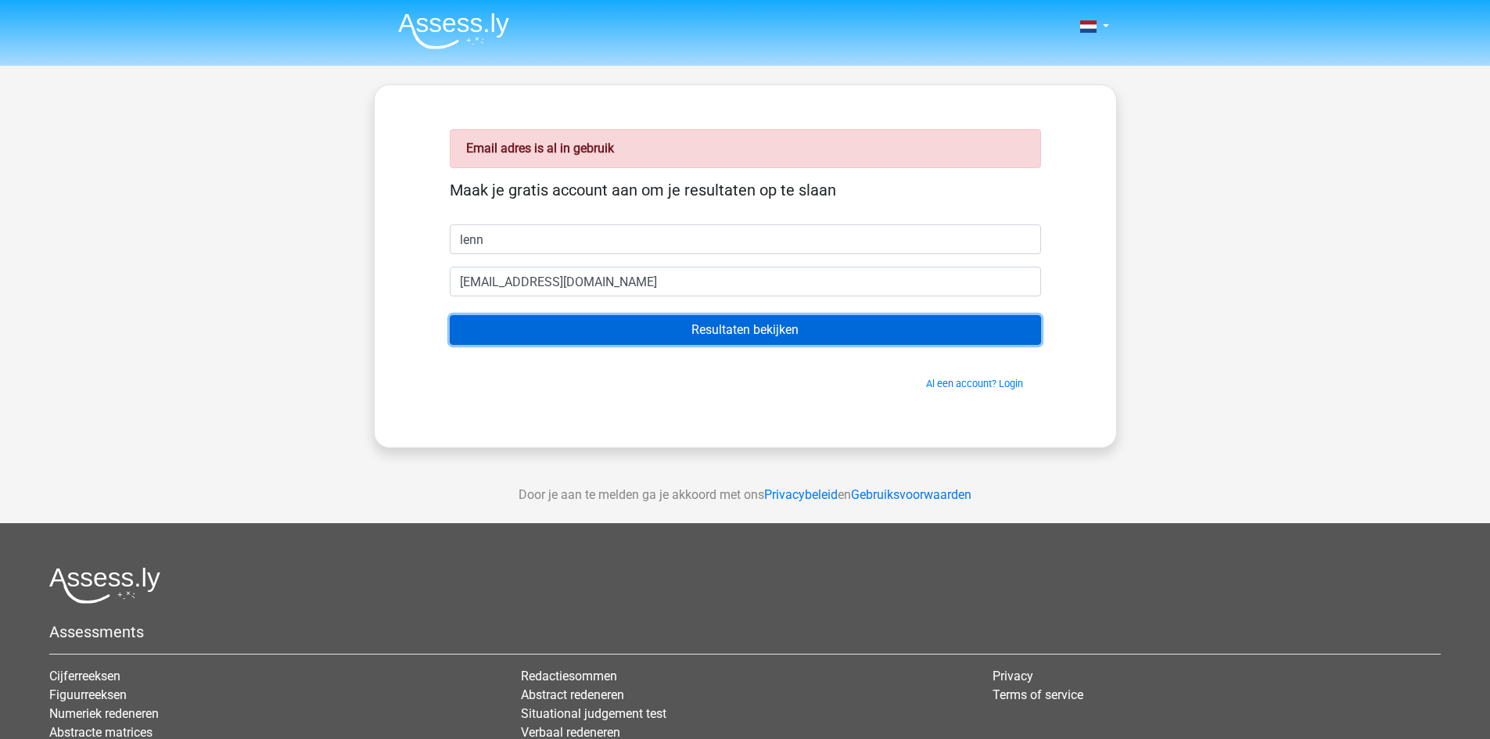
click at [639, 343] on input "Resultaten bekijken" at bounding box center [745, 330] width 591 height 30
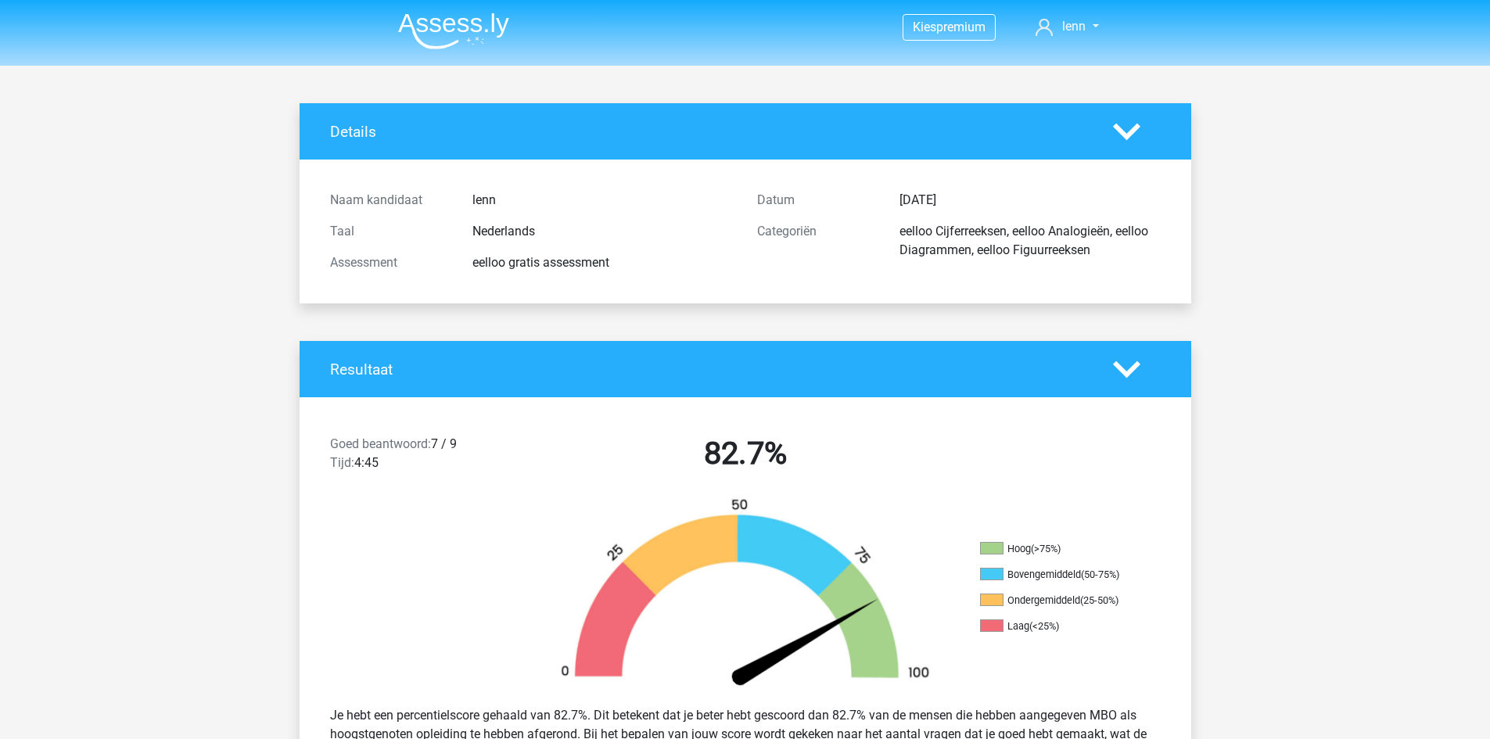
scroll to position [156, 0]
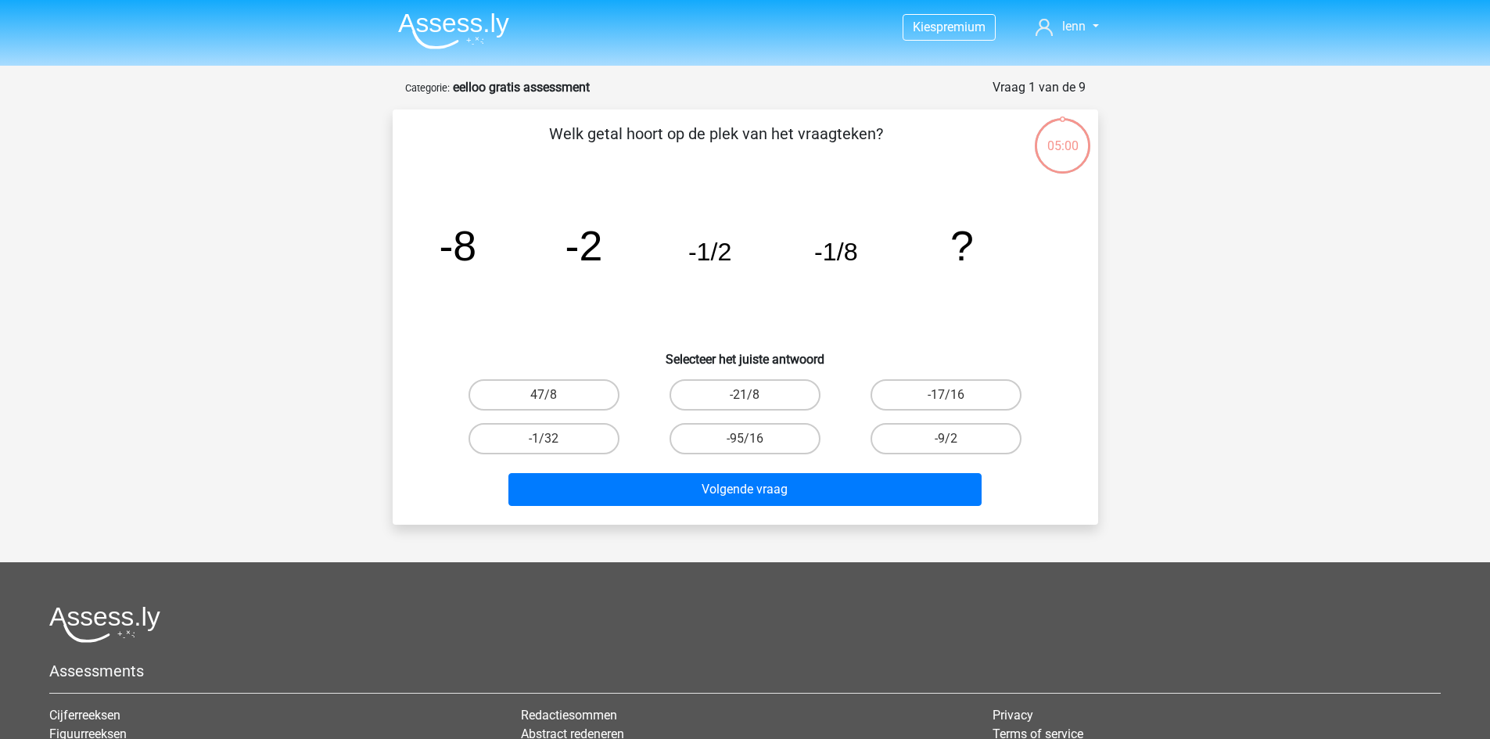
scroll to position [78, 0]
